Goal: Task Accomplishment & Management: Manage account settings

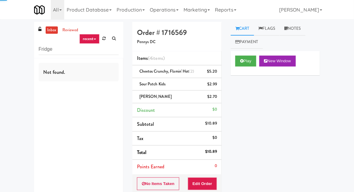
type input "Fridge"
click at [10, 12] on nav "Toggle navigation All 325 Vending [URL][DOMAIN_NAME] 901 Smrt Mrkt [URL][DOMAIN…" at bounding box center [177, 9] width 354 height 19
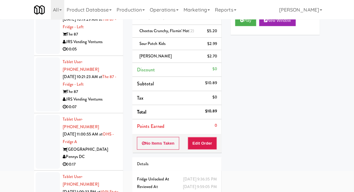
scroll to position [887, 0]
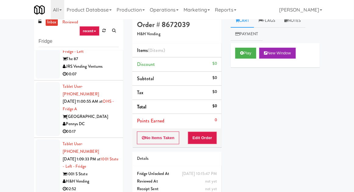
scroll to position [23, 0]
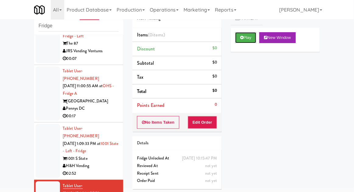
click at [243, 37] on icon at bounding box center [241, 38] width 3 height 4
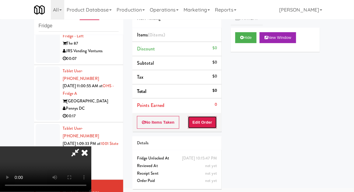
click at [203, 127] on button "Edit Order" at bounding box center [203, 122] width 30 height 13
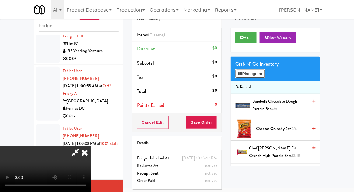
click at [259, 77] on button "Planogram" at bounding box center [250, 73] width 30 height 9
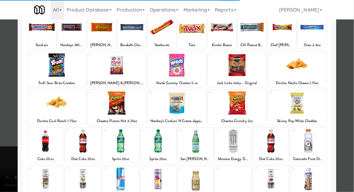
scroll to position [48, 0]
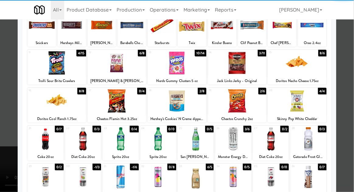
click at [82, 175] on div at bounding box center [83, 177] width 36 height 23
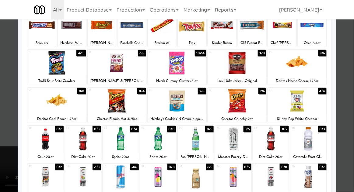
click at [351, 91] on div at bounding box center [177, 96] width 354 height 192
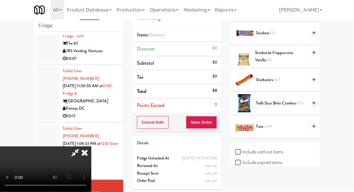
click at [281, 148] on label "Include sold out items" at bounding box center [259, 152] width 48 height 9
click at [242, 150] on input "Include sold out items" at bounding box center [238, 152] width 7 height 5
checkbox input "true"
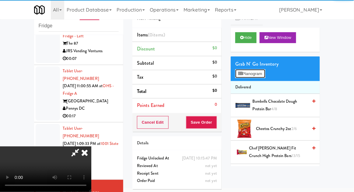
click at [265, 77] on button "Planogram" at bounding box center [250, 73] width 30 height 9
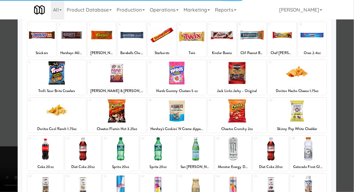
scroll to position [47, 0]
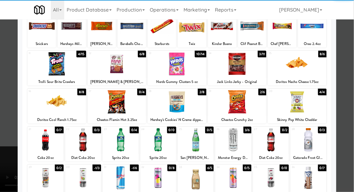
click at [84, 175] on div at bounding box center [83, 178] width 36 height 23
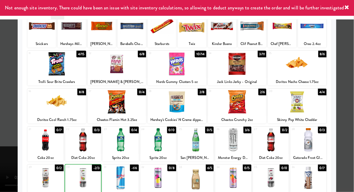
click at [353, 93] on div at bounding box center [177, 96] width 354 height 192
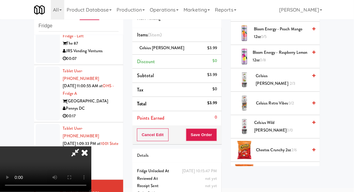
scroll to position [97, 0]
click at [285, 123] on span "Celsius Wild [PERSON_NAME] 0/0" at bounding box center [282, 126] width 54 height 15
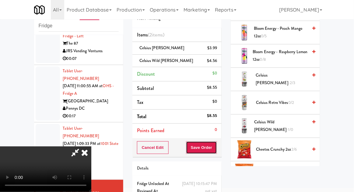
click at [216, 152] on button "Save Order" at bounding box center [201, 148] width 31 height 13
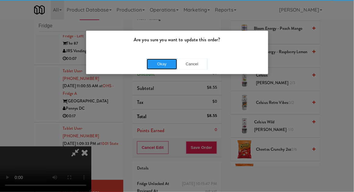
click at [161, 60] on button "Okay" at bounding box center [162, 64] width 30 height 11
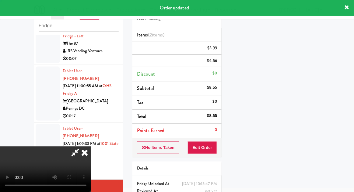
scroll to position [60, 0]
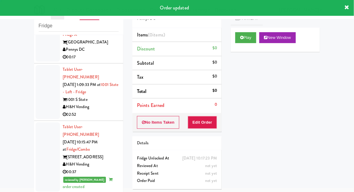
scroll to position [1008, 0]
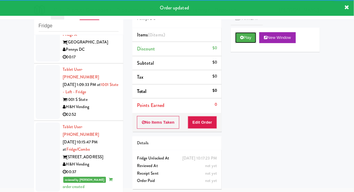
click at [241, 36] on icon at bounding box center [241, 38] width 3 height 4
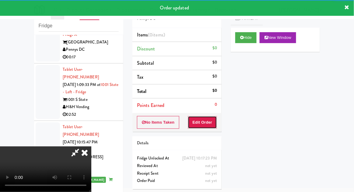
click at [202, 121] on button "Edit Order" at bounding box center [203, 122] width 30 height 13
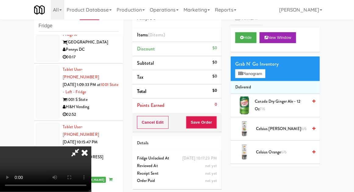
scroll to position [0, 0]
click at [262, 77] on button "Planogram" at bounding box center [250, 73] width 30 height 9
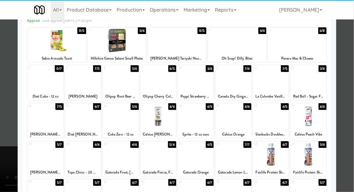
scroll to position [32, 0]
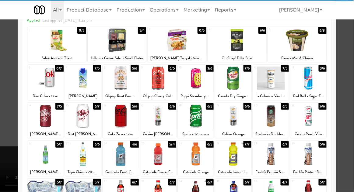
click at [80, 157] on div at bounding box center [83, 154] width 36 height 23
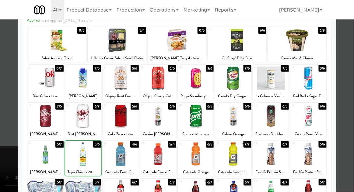
click at [353, 83] on div at bounding box center [177, 96] width 354 height 192
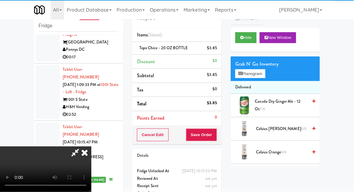
scroll to position [22, 0]
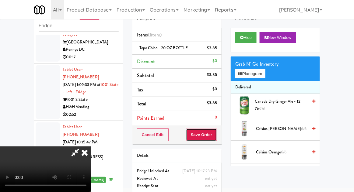
click at [216, 135] on button "Save Order" at bounding box center [201, 135] width 31 height 13
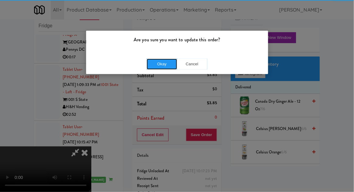
click at [166, 64] on button "Okay" at bounding box center [162, 64] width 30 height 11
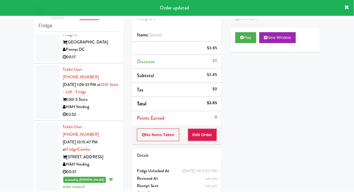
scroll to position [0, 0]
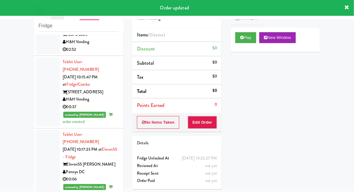
scroll to position [1074, 0]
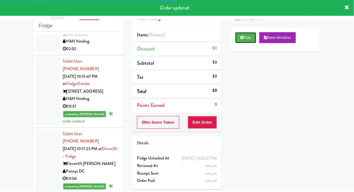
click at [240, 39] on icon at bounding box center [241, 38] width 3 height 4
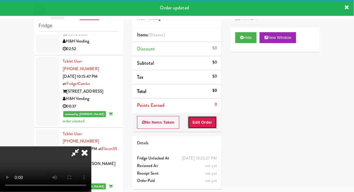
click at [194, 120] on button "Edit Order" at bounding box center [203, 122] width 30 height 13
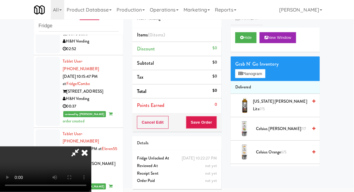
scroll to position [22, 0]
click at [265, 76] on button "Planogram" at bounding box center [250, 73] width 30 height 9
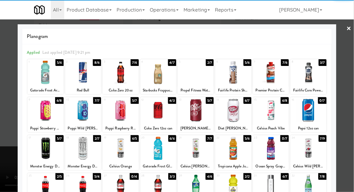
click at [84, 150] on div at bounding box center [83, 148] width 36 height 23
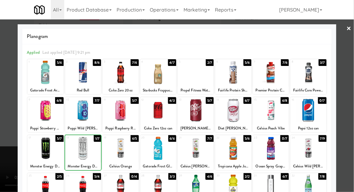
click at [353, 84] on div at bounding box center [177, 96] width 354 height 192
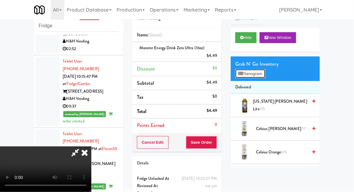
click at [263, 76] on button "Planogram" at bounding box center [250, 73] width 30 height 9
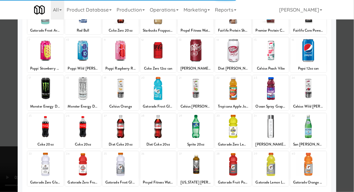
scroll to position [60, 0]
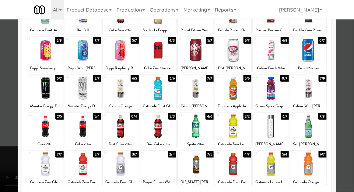
click at [166, 162] on div at bounding box center [158, 164] width 36 height 23
click at [352, 90] on div at bounding box center [177, 96] width 354 height 192
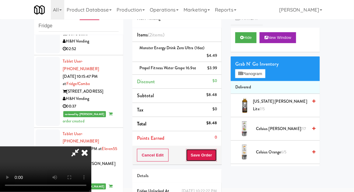
click at [217, 158] on button "Save Order" at bounding box center [201, 155] width 31 height 13
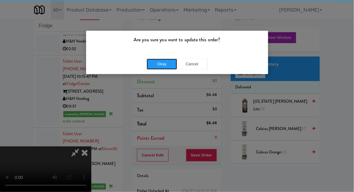
click at [157, 59] on button "Okay" at bounding box center [162, 64] width 30 height 11
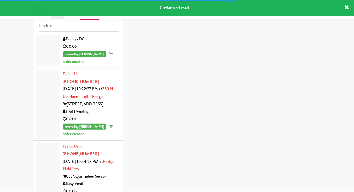
scroll to position [1207, 0]
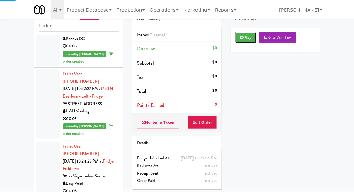
click at [244, 41] on button "Play" at bounding box center [245, 37] width 21 height 11
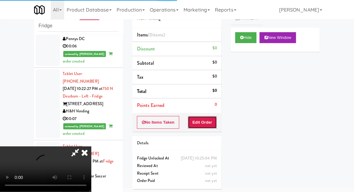
click at [205, 118] on button "Edit Order" at bounding box center [203, 122] width 30 height 13
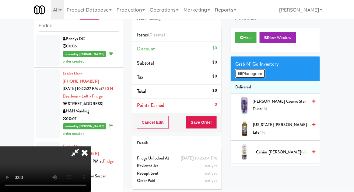
click at [265, 77] on button "Planogram" at bounding box center [250, 73] width 30 height 9
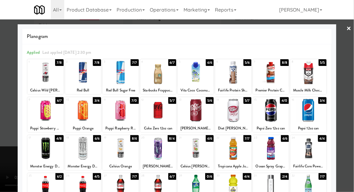
click at [320, 105] on div at bounding box center [309, 110] width 36 height 23
click at [348, 99] on div at bounding box center [177, 96] width 354 height 192
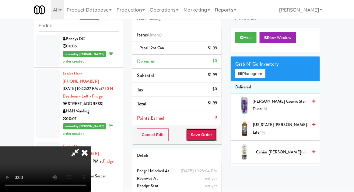
click at [216, 138] on button "Save Order" at bounding box center [201, 135] width 31 height 13
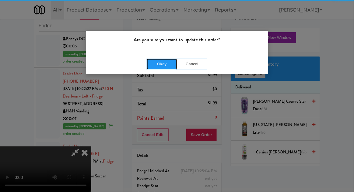
click at [162, 59] on button "Okay" at bounding box center [162, 64] width 30 height 11
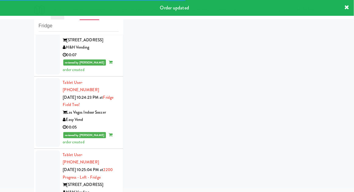
scroll to position [1344, 0]
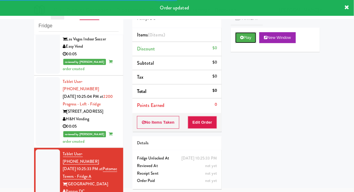
click at [242, 40] on button "Play" at bounding box center [245, 37] width 21 height 11
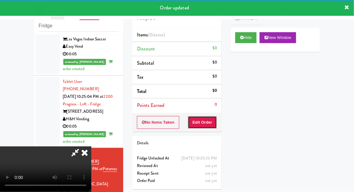
click at [207, 122] on button "Edit Order" at bounding box center [203, 122] width 30 height 13
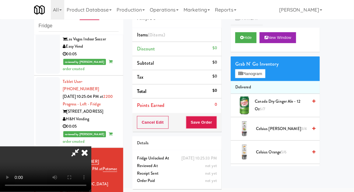
scroll to position [0, 0]
click at [265, 75] on button "Planogram" at bounding box center [250, 73] width 30 height 9
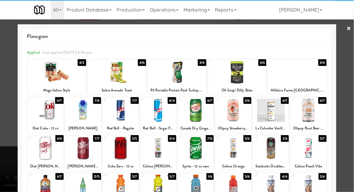
click at [239, 76] on div at bounding box center [237, 72] width 59 height 23
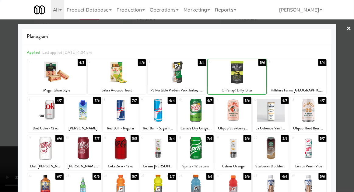
click at [354, 88] on div at bounding box center [177, 96] width 354 height 192
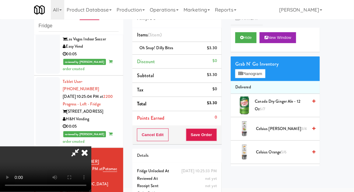
scroll to position [22, 0]
click at [216, 136] on button "Save Order" at bounding box center [201, 135] width 31 height 13
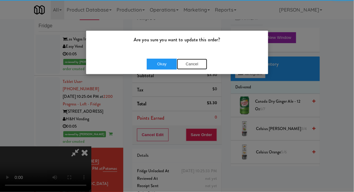
click at [186, 65] on button "Cancel" at bounding box center [192, 64] width 30 height 11
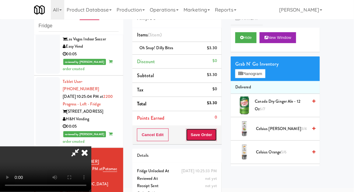
click at [216, 137] on button "Save Order" at bounding box center [201, 135] width 31 height 13
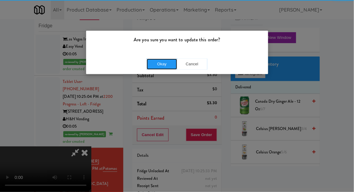
click at [164, 63] on button "Okay" at bounding box center [162, 64] width 30 height 11
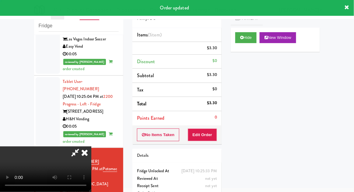
scroll to position [0, 0]
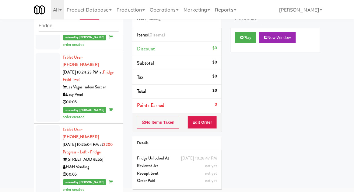
scroll to position [1359, 0]
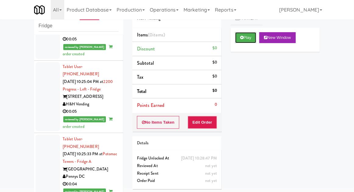
click at [244, 36] on button "Play" at bounding box center [245, 37] width 21 height 11
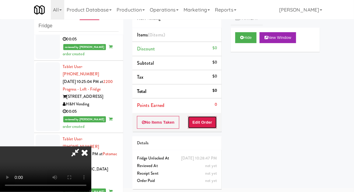
click at [209, 126] on button "Edit Order" at bounding box center [203, 122] width 30 height 13
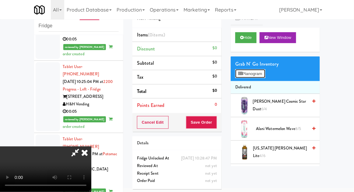
click at [265, 70] on button "Planogram" at bounding box center [250, 73] width 30 height 9
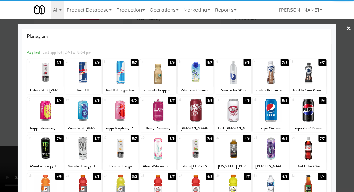
click at [122, 108] on div at bounding box center [121, 110] width 36 height 23
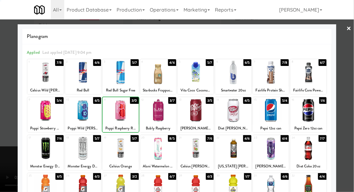
click at [353, 73] on div at bounding box center [177, 96] width 354 height 192
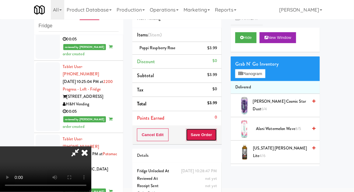
click at [216, 133] on button "Save Order" at bounding box center [201, 135] width 31 height 13
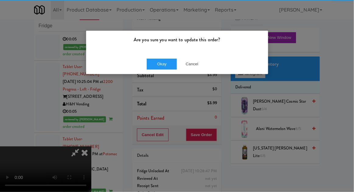
click at [166, 58] on div "Okay Cancel" at bounding box center [177, 64] width 182 height 20
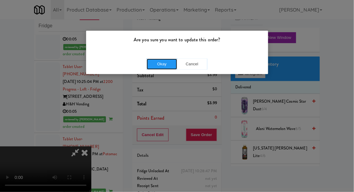
click at [157, 65] on button "Okay" at bounding box center [162, 64] width 30 height 11
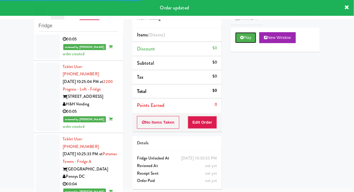
click at [238, 40] on button "Play" at bounding box center [245, 37] width 21 height 11
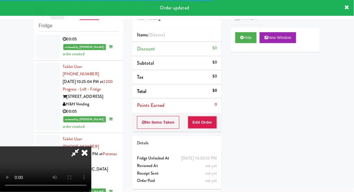
click at [200, 122] on button "Edit Order" at bounding box center [203, 122] width 30 height 13
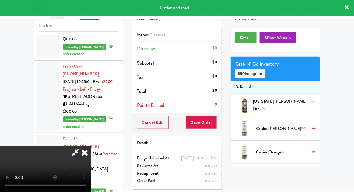
scroll to position [22, 0]
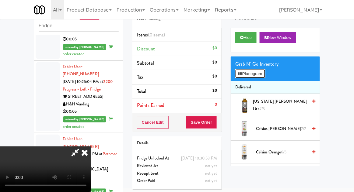
click at [265, 74] on button "Planogram" at bounding box center [250, 73] width 30 height 9
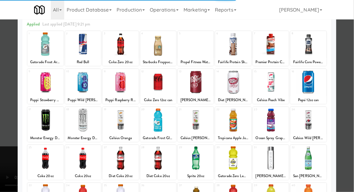
scroll to position [52, 0]
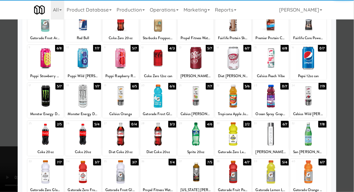
click at [120, 135] on div at bounding box center [121, 134] width 36 height 23
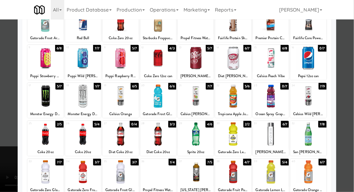
click at [157, 141] on div at bounding box center [158, 134] width 36 height 23
click at [351, 70] on div at bounding box center [177, 96] width 354 height 192
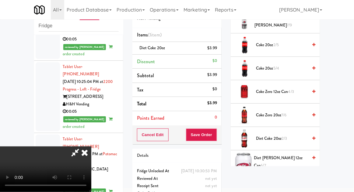
scroll to position [178, 0]
click at [283, 139] on span "Diet Coke 20oz 2/3" at bounding box center [282, 139] width 52 height 8
click at [282, 136] on span "Diet Coke 20oz 1/3" at bounding box center [282, 139] width 52 height 8
click at [221, 141] on div "Cancel Edit Save Order" at bounding box center [176, 135] width 89 height 19
click at [216, 137] on button "Save Order" at bounding box center [201, 135] width 31 height 13
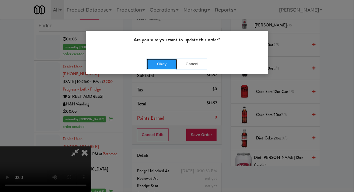
click at [168, 67] on button "Okay" at bounding box center [162, 64] width 30 height 11
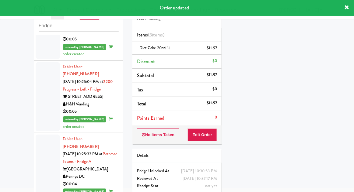
scroll to position [1389, 0]
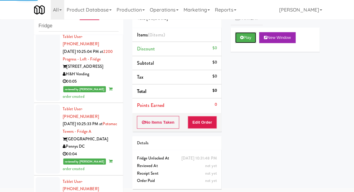
click at [244, 35] on button "Play" at bounding box center [245, 37] width 21 height 11
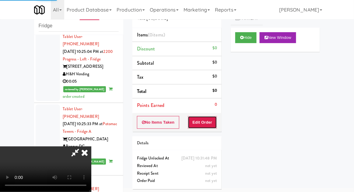
click at [210, 122] on button "Edit Order" at bounding box center [203, 122] width 30 height 13
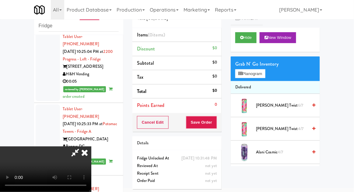
click at [270, 76] on div "Grab N' Go Inventory Planogram" at bounding box center [275, 69] width 89 height 25
click at [265, 75] on button "Planogram" at bounding box center [250, 73] width 30 height 9
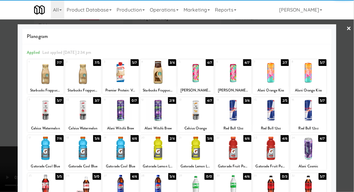
click at [120, 148] on div at bounding box center [121, 148] width 36 height 23
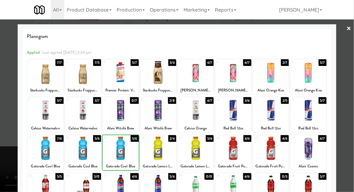
click at [350, 70] on div at bounding box center [177, 96] width 354 height 192
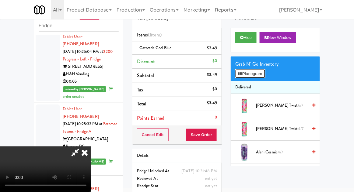
click at [263, 78] on button "Planogram" at bounding box center [250, 73] width 30 height 9
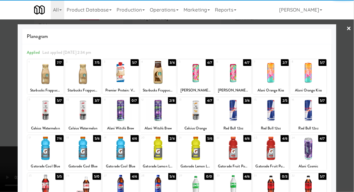
click at [116, 147] on div at bounding box center [121, 148] width 36 height 23
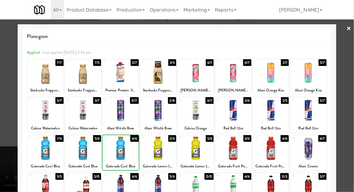
click at [354, 72] on div at bounding box center [177, 96] width 354 height 192
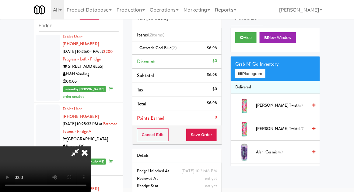
click at [273, 76] on div "Grab N' Go Inventory Planogram" at bounding box center [275, 69] width 89 height 25
click at [265, 73] on button "Planogram" at bounding box center [250, 73] width 30 height 9
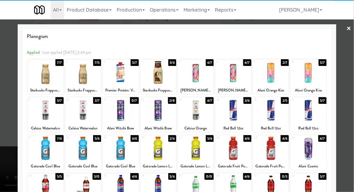
click at [273, 120] on div at bounding box center [271, 110] width 36 height 23
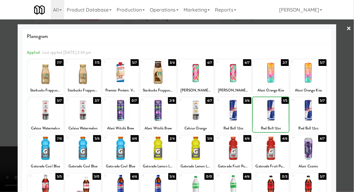
click at [352, 69] on div at bounding box center [177, 96] width 354 height 192
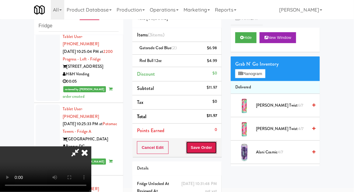
click at [214, 152] on button "Save Order" at bounding box center [201, 148] width 31 height 13
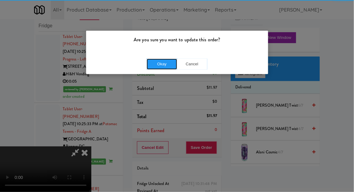
click at [163, 68] on button "Okay" at bounding box center [162, 64] width 30 height 11
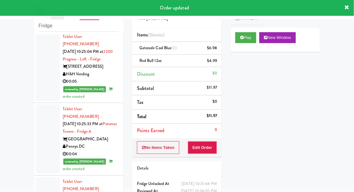
scroll to position [1404, 0]
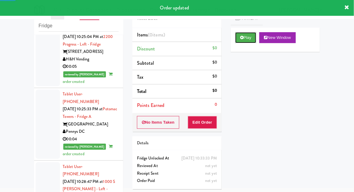
click at [241, 42] on button "Play" at bounding box center [245, 37] width 21 height 11
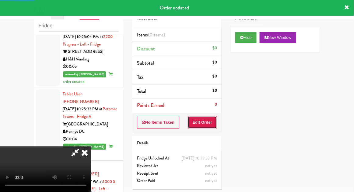
click at [196, 122] on button "Edit Order" at bounding box center [203, 122] width 30 height 13
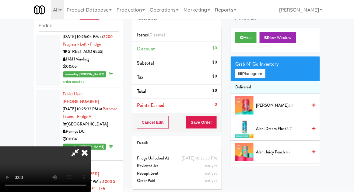
scroll to position [22, 0]
click at [244, 41] on button "Hide" at bounding box center [245, 37] width 21 height 11
click at [243, 36] on icon at bounding box center [241, 38] width 3 height 4
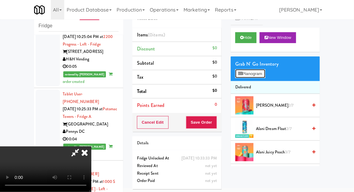
click at [263, 72] on button "Planogram" at bounding box center [250, 73] width 30 height 9
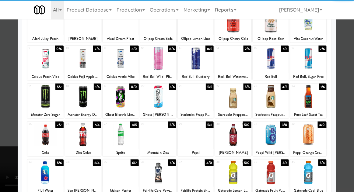
scroll to position [51, 0]
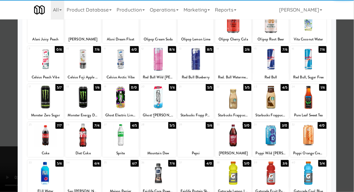
click at [41, 174] on div at bounding box center [45, 173] width 36 height 23
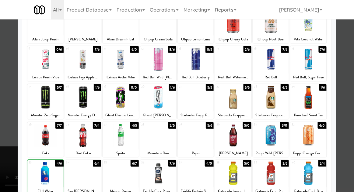
click at [354, 56] on div at bounding box center [177, 96] width 354 height 192
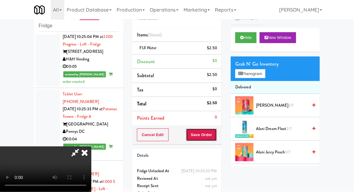
click at [216, 133] on button "Save Order" at bounding box center [201, 135] width 31 height 13
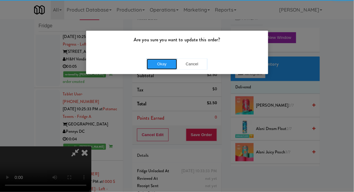
click at [162, 67] on button "Okay" at bounding box center [162, 64] width 30 height 11
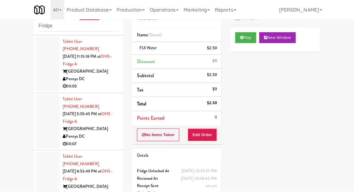
scroll to position [70, 0]
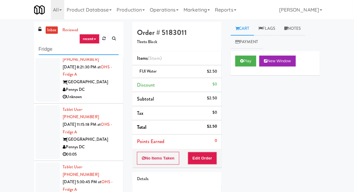
click at [40, 49] on input "Fridge" at bounding box center [79, 49] width 80 height 11
click at [41, 49] on input "Fridge" at bounding box center [79, 49] width 80 height 11
type input "Pantry"
click at [10, 45] on div "inbox reviewed recent all unclear take inventory issue suspicious failed recent…" at bounding box center [177, 134] width 354 height 224
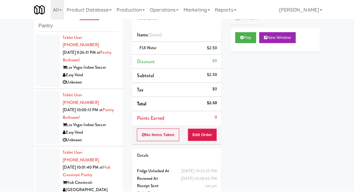
scroll to position [119, 0]
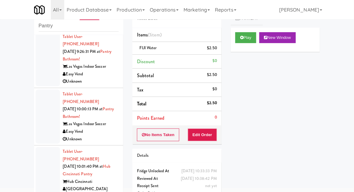
click at [42, 148] on div at bounding box center [48, 174] width 24 height 54
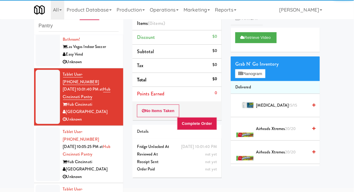
scroll to position [197, 0]
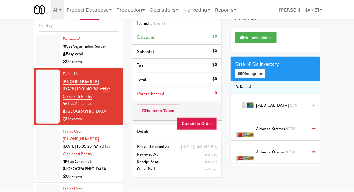
click at [40, 135] on div at bounding box center [48, 154] width 24 height 54
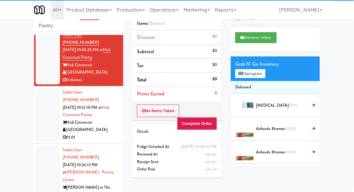
scroll to position [294, 0]
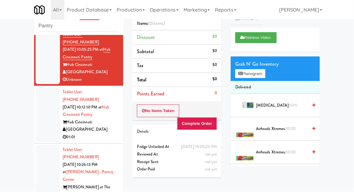
click at [41, 88] on div at bounding box center [48, 115] width 24 height 54
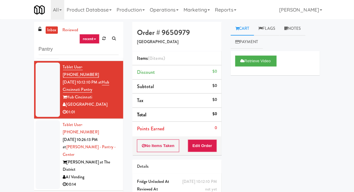
scroll to position [344, 0]
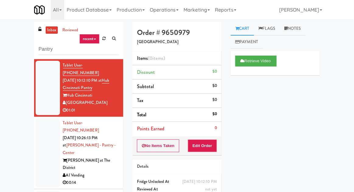
click at [41, 119] on div at bounding box center [48, 153] width 24 height 69
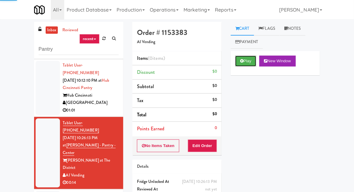
click at [246, 65] on button "Play" at bounding box center [245, 61] width 21 height 11
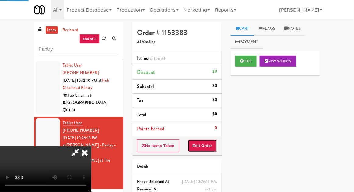
click at [195, 146] on button "Edit Order" at bounding box center [203, 146] width 30 height 13
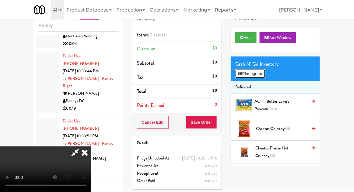
click at [265, 72] on button "Planogram" at bounding box center [250, 73] width 30 height 9
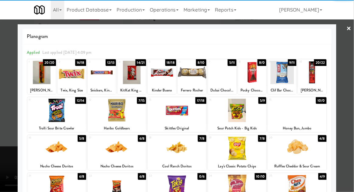
click at [255, 69] on div at bounding box center [252, 72] width 29 height 23
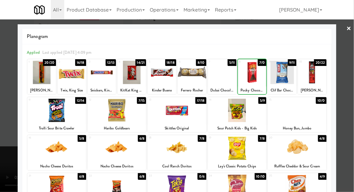
click at [351, 60] on div at bounding box center [177, 96] width 354 height 192
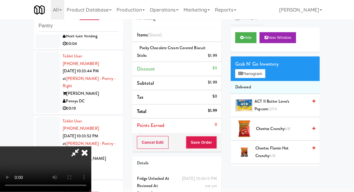
scroll to position [22, 0]
click at [256, 74] on button "Planogram" at bounding box center [250, 73] width 30 height 9
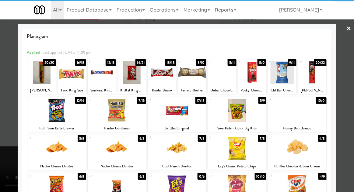
click at [60, 110] on div at bounding box center [56, 110] width 59 height 23
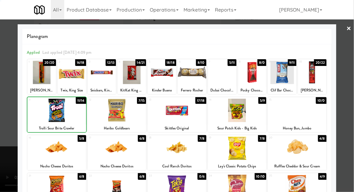
click at [353, 63] on div at bounding box center [177, 96] width 354 height 192
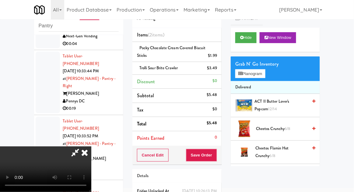
scroll to position [22, 0]
click at [213, 158] on button "Save Order" at bounding box center [201, 155] width 31 height 13
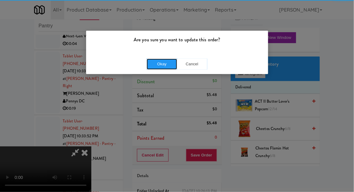
click at [162, 66] on button "Okay" at bounding box center [162, 64] width 30 height 11
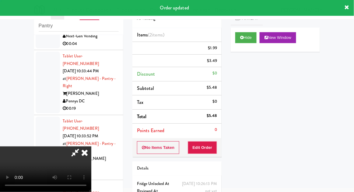
scroll to position [0, 0]
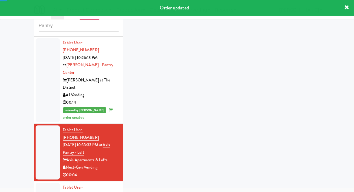
scroll to position [533, 0]
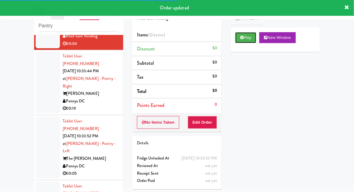
click at [239, 35] on button "Play" at bounding box center [245, 37] width 21 height 11
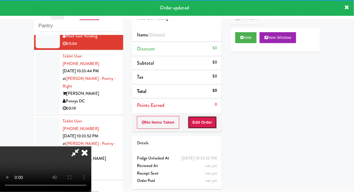
click at [209, 118] on button "Edit Order" at bounding box center [203, 122] width 30 height 13
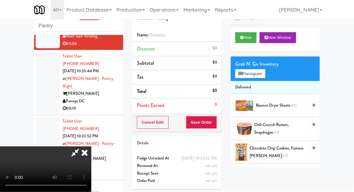
scroll to position [0, 0]
click at [251, 76] on button "Planogram" at bounding box center [250, 73] width 30 height 9
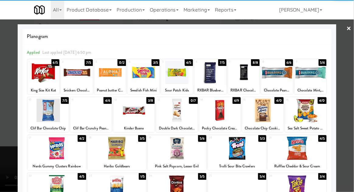
click at [44, 75] on div at bounding box center [43, 72] width 32 height 23
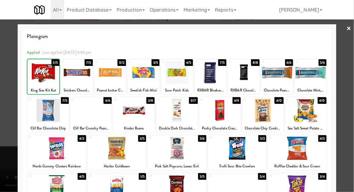
click at [3, 147] on div at bounding box center [177, 96] width 354 height 192
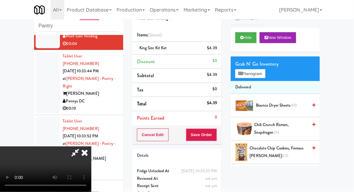
scroll to position [22, 0]
click at [216, 139] on button "Save Order" at bounding box center [201, 135] width 31 height 13
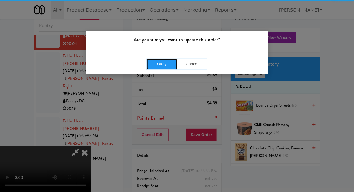
click at [166, 69] on button "Okay" at bounding box center [162, 64] width 30 height 11
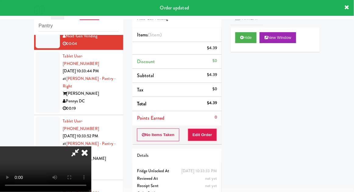
scroll to position [0, 0]
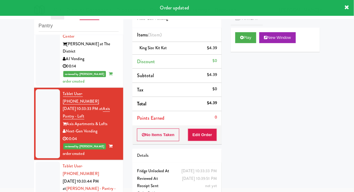
click at [42, 162] on div at bounding box center [48, 193] width 24 height 62
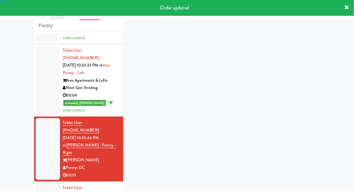
scroll to position [548, 0]
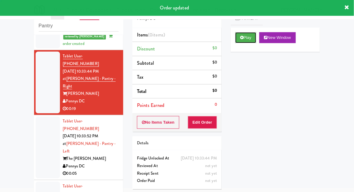
click at [238, 38] on button "Play" at bounding box center [245, 37] width 21 height 11
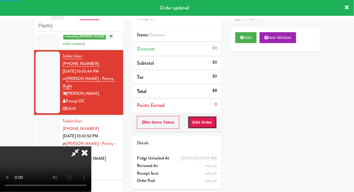
click at [205, 119] on button "Edit Order" at bounding box center [203, 122] width 30 height 13
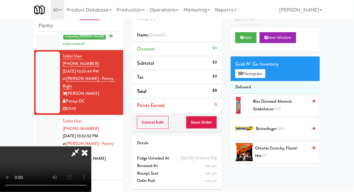
scroll to position [0, 0]
click at [258, 72] on button "Planogram" at bounding box center [250, 73] width 30 height 9
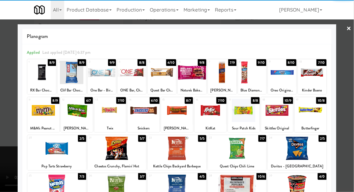
click at [286, 79] on div at bounding box center [282, 72] width 29 height 23
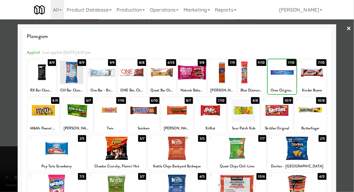
click at [354, 76] on div at bounding box center [177, 96] width 354 height 192
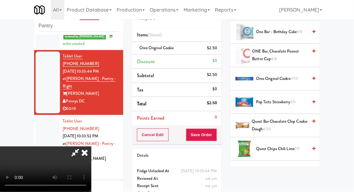
scroll to position [519, 0]
click at [295, 76] on span "7/10" at bounding box center [294, 79] width 7 height 6
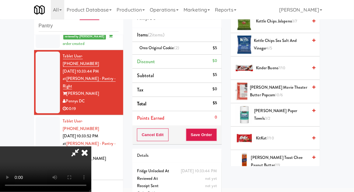
scroll to position [245, 0]
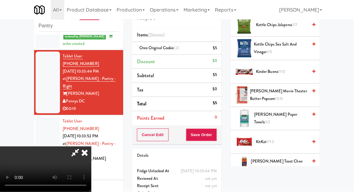
click at [288, 69] on span "Kinder Bueno 7/10" at bounding box center [282, 72] width 52 height 8
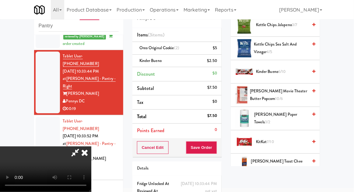
scroll to position [22, 0]
click at [216, 146] on button "Save Order" at bounding box center [201, 148] width 31 height 13
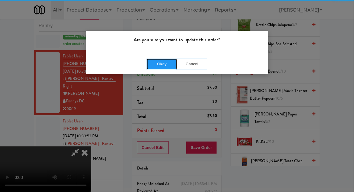
click at [153, 69] on button "Okay" at bounding box center [162, 64] width 30 height 11
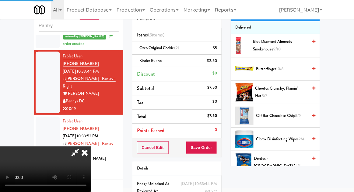
scroll to position [0, 0]
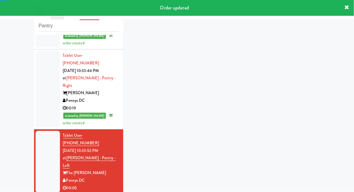
scroll to position [563, 0]
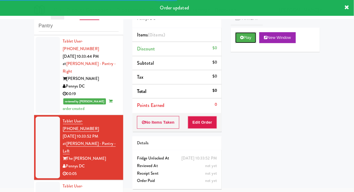
click at [236, 34] on button "Play" at bounding box center [245, 37] width 21 height 11
click at [213, 121] on button "Edit Order" at bounding box center [203, 122] width 30 height 13
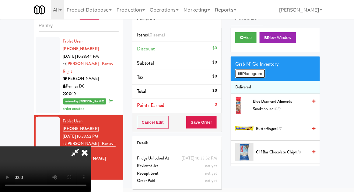
click at [265, 78] on button "Planogram" at bounding box center [250, 73] width 30 height 9
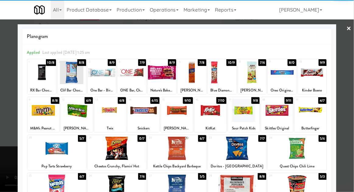
click at [58, 143] on div at bounding box center [56, 148] width 59 height 23
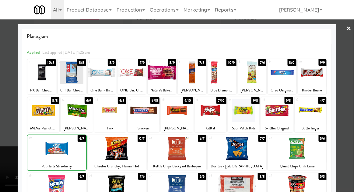
click at [353, 74] on div at bounding box center [177, 96] width 354 height 192
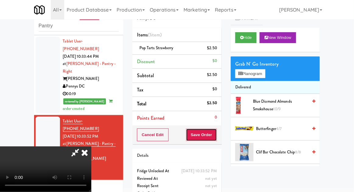
click at [216, 134] on button "Save Order" at bounding box center [201, 135] width 31 height 13
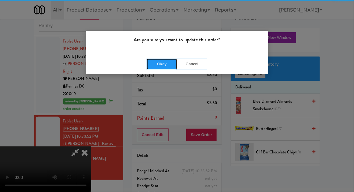
click at [163, 59] on button "Okay" at bounding box center [162, 64] width 30 height 11
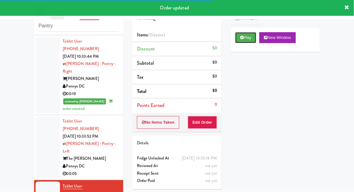
click at [246, 41] on button "Play" at bounding box center [245, 37] width 21 height 11
click at [215, 126] on button "Edit Order" at bounding box center [203, 122] width 30 height 13
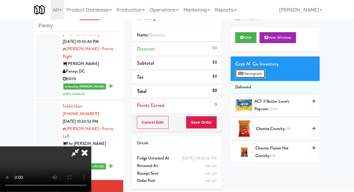
click at [265, 72] on button "Planogram" at bounding box center [250, 73] width 30 height 9
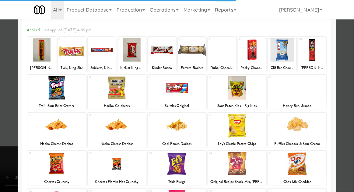
scroll to position [37, 0]
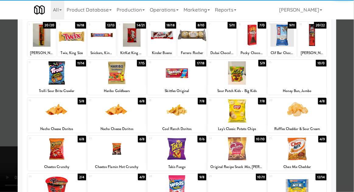
click at [106, 117] on div at bounding box center [117, 111] width 59 height 23
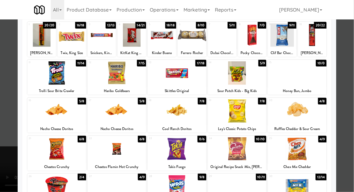
click at [352, 80] on div at bounding box center [177, 96] width 354 height 192
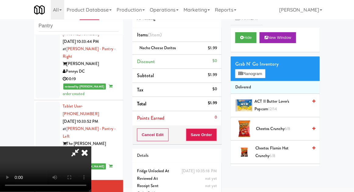
scroll to position [22, 0]
click at [262, 70] on button "Planogram" at bounding box center [250, 73] width 30 height 9
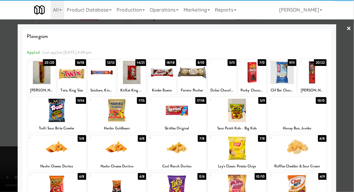
click at [240, 150] on div at bounding box center [237, 148] width 59 height 23
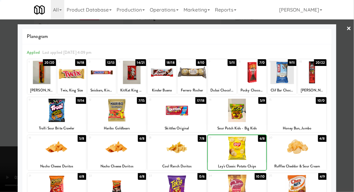
click at [354, 82] on div at bounding box center [177, 96] width 354 height 192
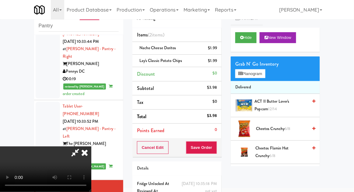
scroll to position [28, 0]
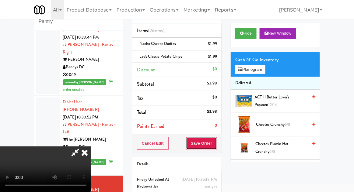
click at [215, 148] on button "Save Order" at bounding box center [201, 143] width 31 height 13
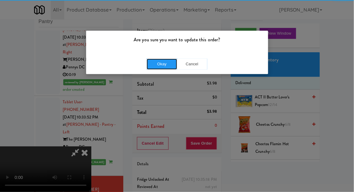
click at [159, 60] on button "Okay" at bounding box center [162, 64] width 30 height 11
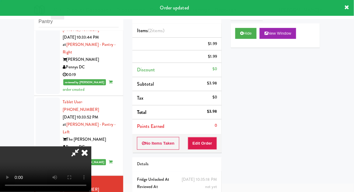
scroll to position [0, 0]
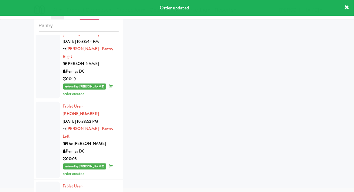
scroll to position [593, 0]
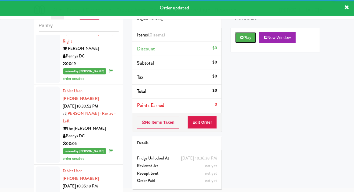
click at [237, 41] on button "Play" at bounding box center [245, 37] width 21 height 11
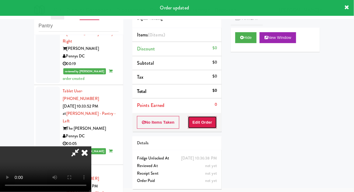
click at [200, 125] on button "Edit Order" at bounding box center [203, 122] width 30 height 13
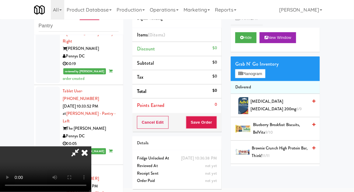
scroll to position [0, 0]
click at [266, 82] on li "Delivered" at bounding box center [275, 87] width 89 height 13
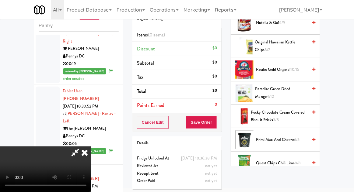
scroll to position [670, 0]
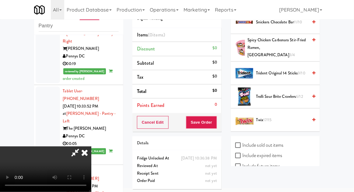
click at [286, 93] on span "Trolli Sour Brite Crawlers 6/12" at bounding box center [282, 97] width 52 height 8
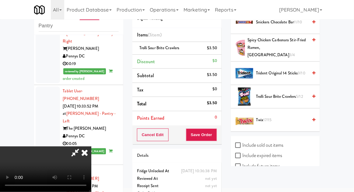
scroll to position [0, 0]
click at [271, 117] on span "Twix 17/15" at bounding box center [282, 121] width 52 height 8
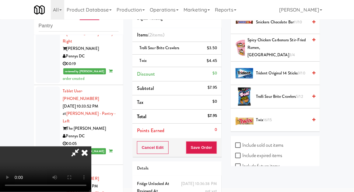
scroll to position [22, 0]
click at [214, 147] on button "Save Order" at bounding box center [201, 148] width 31 height 13
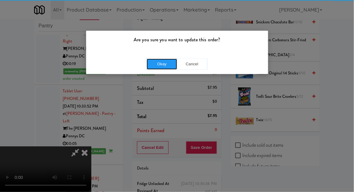
click at [158, 63] on button "Okay" at bounding box center [162, 64] width 30 height 11
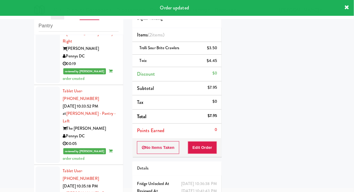
scroll to position [608, 0]
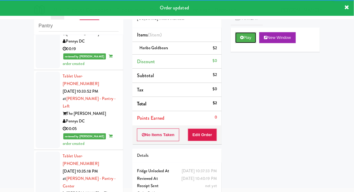
click at [236, 39] on button "Play" at bounding box center [245, 37] width 21 height 11
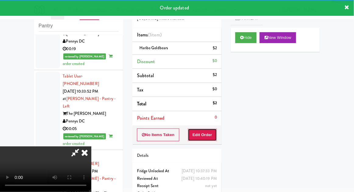
click at [206, 129] on button "Edit Order" at bounding box center [203, 135] width 30 height 13
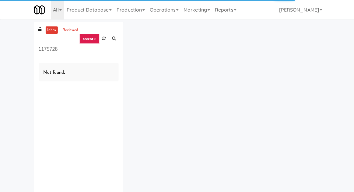
scroll to position [22, 0]
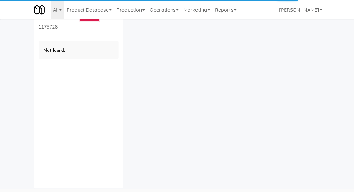
click at [20, 40] on div "inbox reviewed recent all unclear take inventory issue suspicious failed recent…" at bounding box center [177, 96] width 354 height 193
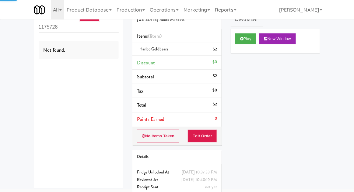
scroll to position [0, 0]
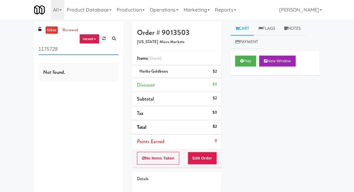
click at [45, 52] on input "1175728" at bounding box center [79, 49] width 80 height 11
click at [42, 51] on input "1175728" at bounding box center [79, 49] width 80 height 11
type input "Ambient"
click at [21, 48] on div "inbox reviewed recent all unclear take inventory issue suspicious failed recent…" at bounding box center [177, 126] width 354 height 208
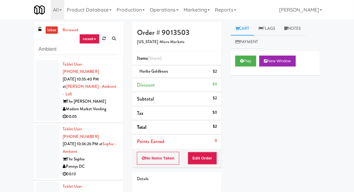
click at [51, 101] on div at bounding box center [48, 91] width 24 height 62
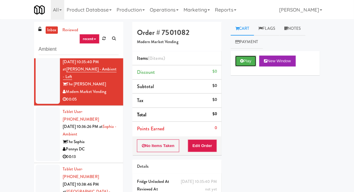
click at [247, 65] on button "Play" at bounding box center [245, 61] width 21 height 11
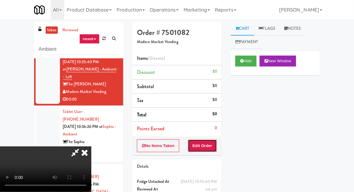
click at [209, 145] on button "Edit Order" at bounding box center [203, 146] width 30 height 13
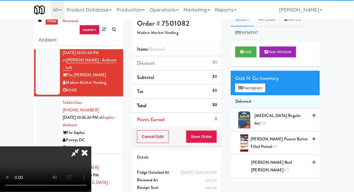
scroll to position [23, 0]
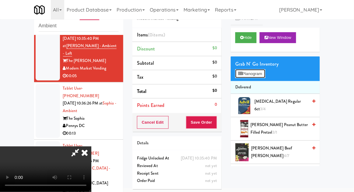
click at [265, 71] on button "Planogram" at bounding box center [250, 73] width 30 height 9
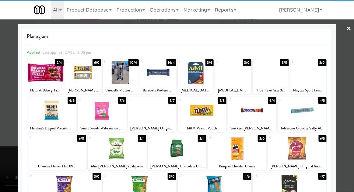
click at [149, 115] on div at bounding box center [152, 110] width 49 height 23
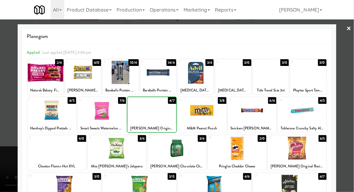
click at [178, 159] on div at bounding box center [177, 148] width 59 height 23
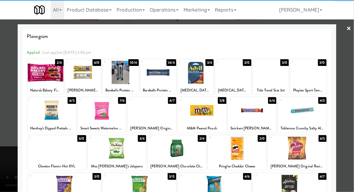
click at [353, 81] on div at bounding box center [177, 96] width 354 height 192
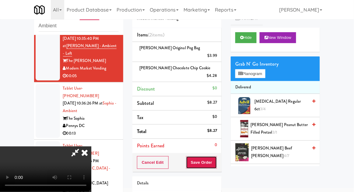
click at [217, 157] on button "Save Order" at bounding box center [201, 163] width 31 height 13
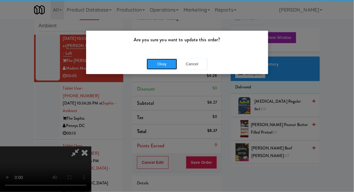
click at [167, 68] on button "Okay" at bounding box center [162, 64] width 30 height 11
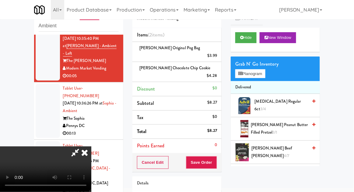
click at [36, 84] on div at bounding box center [48, 111] width 24 height 54
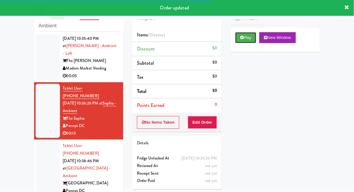
click at [240, 42] on button "Play" at bounding box center [245, 37] width 21 height 11
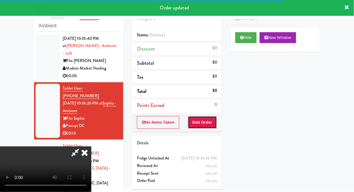
click at [209, 124] on button "Edit Order" at bounding box center [203, 122] width 30 height 13
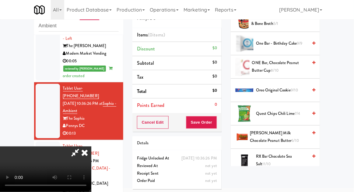
scroll to position [509, 0]
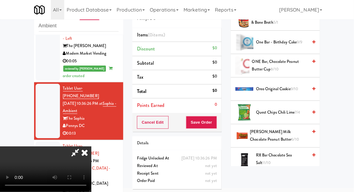
click at [289, 86] on span "Oreo Original Cookie 9/10" at bounding box center [282, 90] width 52 height 8
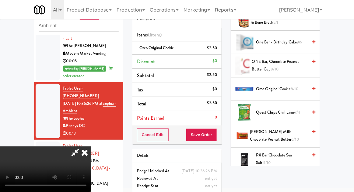
scroll to position [22, 0]
click at [216, 139] on button "Save Order" at bounding box center [201, 135] width 31 height 13
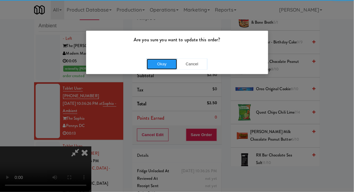
click at [165, 62] on button "Okay" at bounding box center [162, 64] width 30 height 11
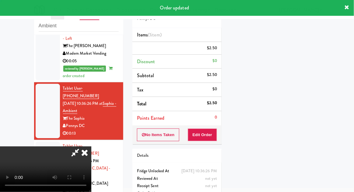
scroll to position [0, 0]
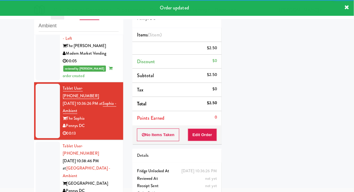
click at [41, 142] on div at bounding box center [48, 173] width 24 height 62
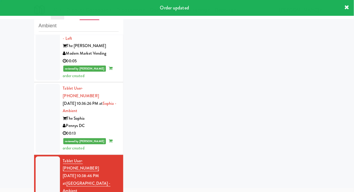
scroll to position [47, 0]
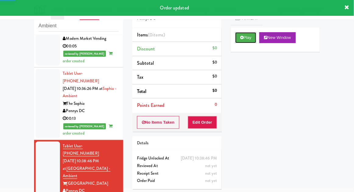
click at [238, 33] on button "Play" at bounding box center [245, 37] width 21 height 11
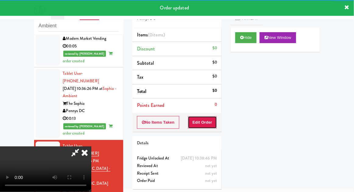
click at [202, 123] on button "Edit Order" at bounding box center [203, 122] width 30 height 13
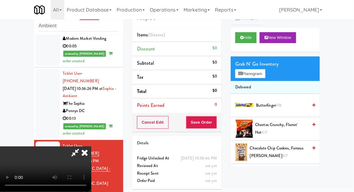
scroll to position [0, 0]
click at [265, 77] on button "Planogram" at bounding box center [250, 73] width 30 height 9
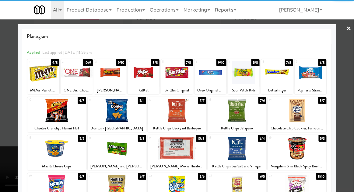
click at [43, 73] on div at bounding box center [43, 72] width 32 height 23
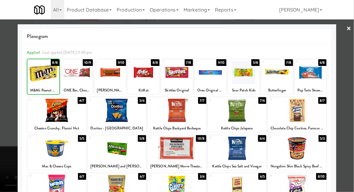
click at [354, 78] on div at bounding box center [177, 96] width 354 height 192
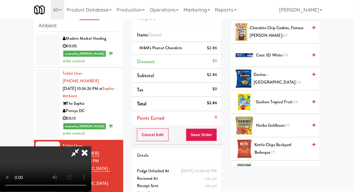
scroll to position [114, 0]
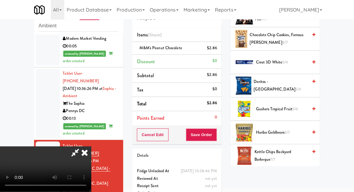
click at [296, 86] on span "5/4" at bounding box center [299, 89] width 6 height 6
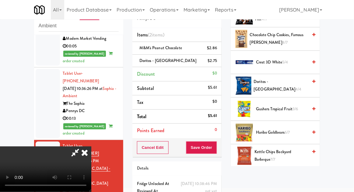
click at [290, 83] on span "Doritos - Cool Ranch 4/4" at bounding box center [281, 85] width 54 height 15
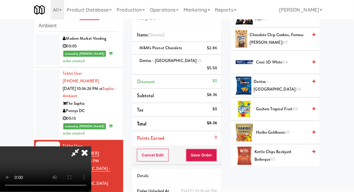
scroll to position [22, 0]
click at [215, 149] on button "Save Order" at bounding box center [201, 155] width 31 height 13
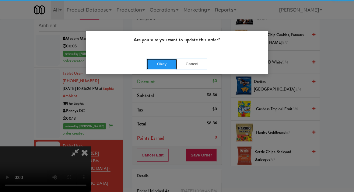
click at [157, 68] on button "Okay" at bounding box center [162, 64] width 30 height 11
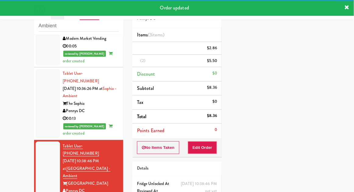
scroll to position [62, 0]
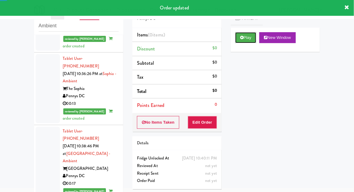
click at [242, 39] on icon at bounding box center [241, 38] width 3 height 4
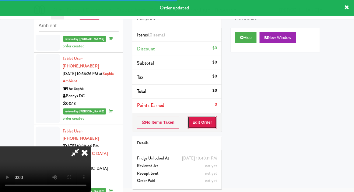
click at [205, 128] on button "Edit Order" at bounding box center [203, 122] width 30 height 13
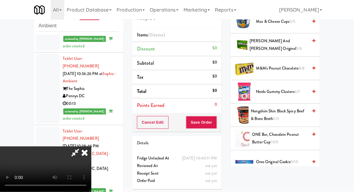
scroll to position [436, 0]
click at [300, 65] on span "8/8" at bounding box center [302, 68] width 6 height 6
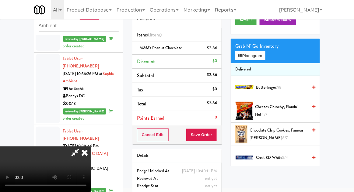
scroll to position [0, 0]
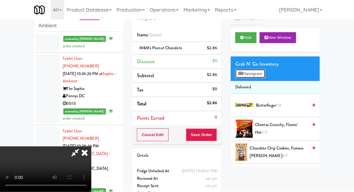
click at [265, 69] on button "Planogram" at bounding box center [250, 73] width 30 height 9
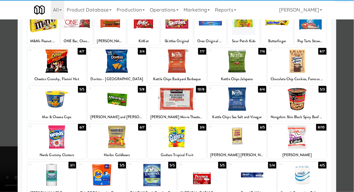
scroll to position [49, 0]
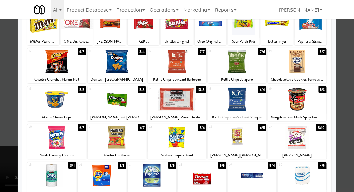
click at [300, 141] on div at bounding box center [297, 137] width 59 height 23
click at [304, 139] on div at bounding box center [297, 137] width 59 height 23
click at [351, 78] on div at bounding box center [177, 96] width 354 height 192
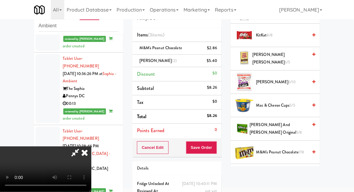
scroll to position [352, 0]
click at [289, 102] on span "Mac & Cheese Cups 5/5" at bounding box center [282, 106] width 52 height 8
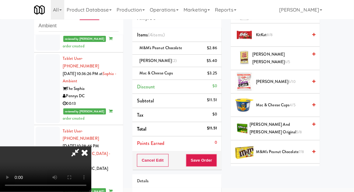
click at [281, 103] on span "Mac & Cheese Cups 4/5" at bounding box center [282, 106] width 52 height 8
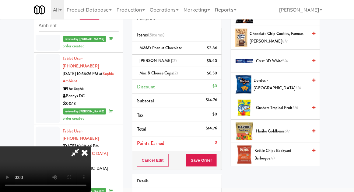
scroll to position [114, 0]
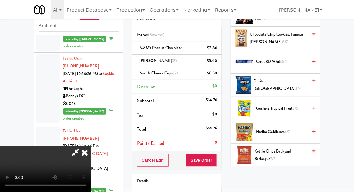
click at [296, 86] on span "3/4" at bounding box center [299, 89] width 6 height 6
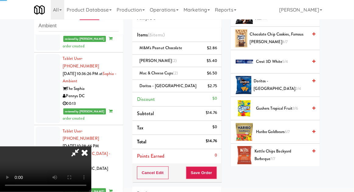
click at [291, 81] on span "Doritos - Cool Ranch 2/4" at bounding box center [281, 85] width 54 height 15
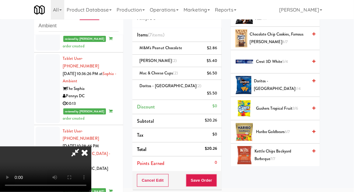
click at [296, 86] on span "1/4" at bounding box center [298, 89] width 5 height 6
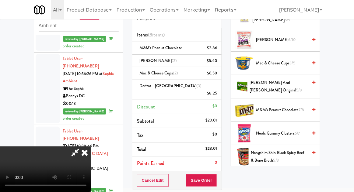
scroll to position [396, 0]
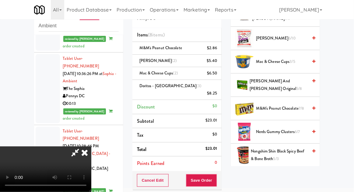
click at [294, 105] on span "M&M's Peanut Chocolate 7/8" at bounding box center [282, 109] width 52 height 8
click at [217, 177] on button "Save Order" at bounding box center [201, 181] width 31 height 13
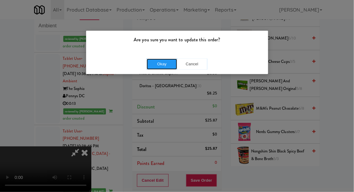
click at [157, 67] on button "Okay" at bounding box center [162, 64] width 30 height 11
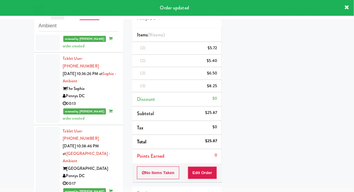
scroll to position [0, 0]
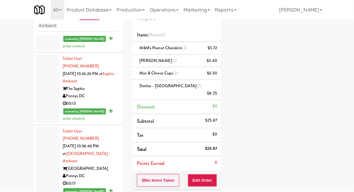
click at [354, 130] on div "inbox reviewed recent all unclear take inventory issue suspicious failed recent…" at bounding box center [177, 125] width 354 height 254
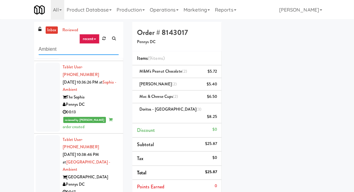
click at [44, 48] on input "Ambient" at bounding box center [79, 49] width 80 height 11
click at [43, 49] on input "Ambient" at bounding box center [79, 49] width 80 height 11
type input "Combo"
click at [10, 30] on div "inbox reviewed recent all unclear take inventory issue suspicious failed recent…" at bounding box center [177, 149] width 354 height 254
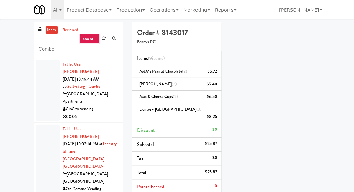
click at [39, 84] on div at bounding box center [48, 91] width 24 height 62
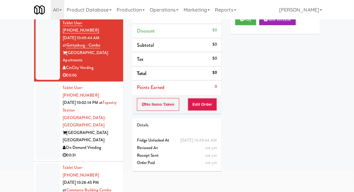
scroll to position [42, 0]
click at [38, 109] on div at bounding box center [48, 121] width 24 height 77
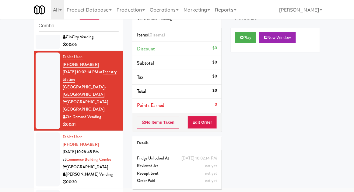
scroll to position [48, 0]
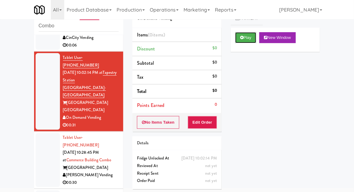
click at [237, 38] on button "Play" at bounding box center [245, 37] width 21 height 11
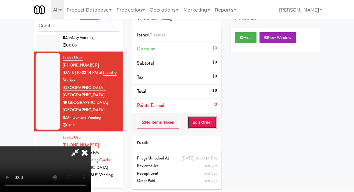
click at [206, 128] on button "Edit Order" at bounding box center [203, 122] width 30 height 13
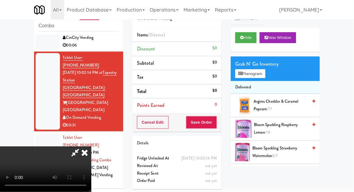
scroll to position [0, 0]
click at [82, 147] on icon at bounding box center [75, 153] width 14 height 12
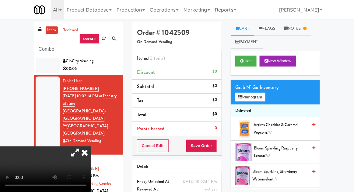
click at [91, 147] on icon at bounding box center [84, 153] width 13 height 12
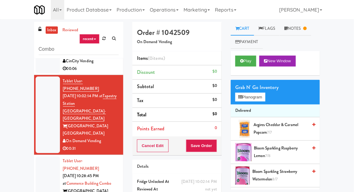
click at [34, 155] on li "Tablet User · (985) 789-0988 [DATE] 10:28:45 PM at [GEOGRAPHIC_DATA][PERSON_NAM…" at bounding box center [78, 184] width 89 height 58
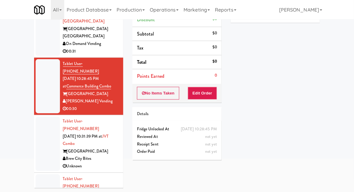
scroll to position [93, 0]
click at [38, 117] on div at bounding box center [48, 144] width 24 height 54
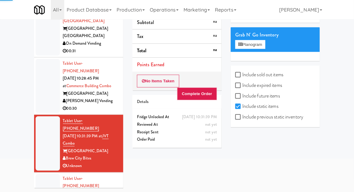
click at [41, 59] on div at bounding box center [48, 86] width 24 height 54
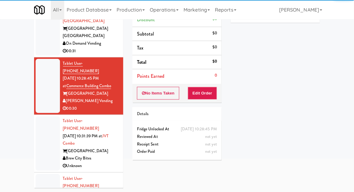
click at [40, 117] on div at bounding box center [48, 144] width 24 height 54
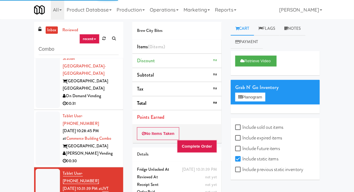
click at [44, 112] on div at bounding box center [48, 139] width 24 height 54
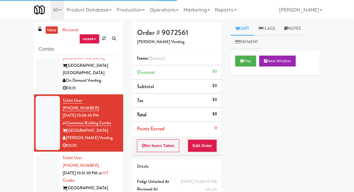
scroll to position [111, 0]
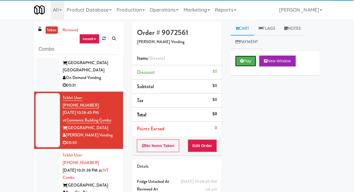
click at [240, 59] on icon at bounding box center [241, 61] width 3 height 4
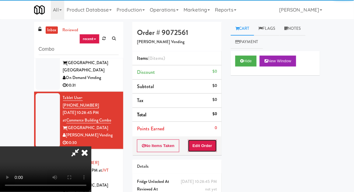
click at [200, 141] on button "Edit Order" at bounding box center [203, 146] width 30 height 13
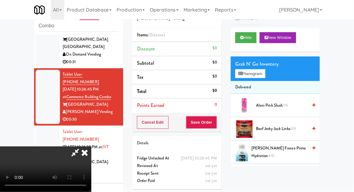
scroll to position [0, 0]
click at [258, 72] on button "Planogram" at bounding box center [250, 73] width 30 height 9
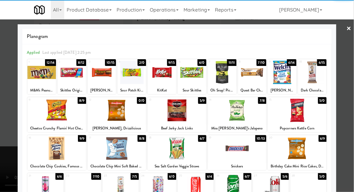
click at [156, 186] on div at bounding box center [158, 186] width 36 height 23
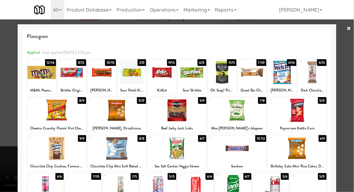
click at [351, 97] on div at bounding box center [177, 96] width 354 height 192
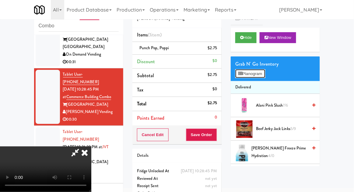
click at [264, 75] on button "Planogram" at bounding box center [250, 73] width 30 height 9
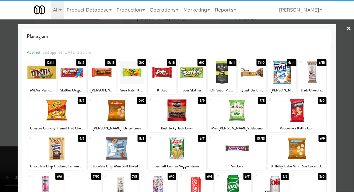
click at [194, 80] on div at bounding box center [192, 72] width 29 height 23
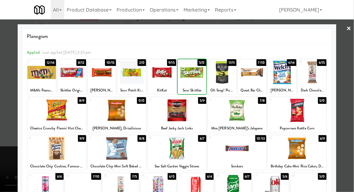
click at [354, 89] on div at bounding box center [177, 96] width 354 height 192
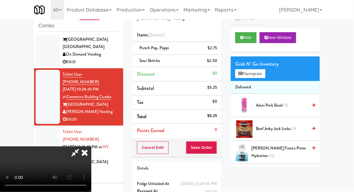
scroll to position [22, 0]
click at [265, 73] on button "Planogram" at bounding box center [250, 73] width 30 height 9
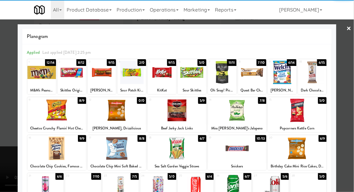
click at [102, 75] on div at bounding box center [102, 72] width 29 height 23
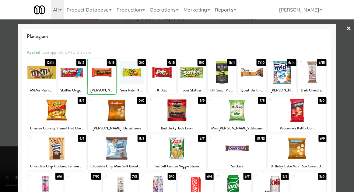
click at [352, 86] on div at bounding box center [177, 96] width 354 height 192
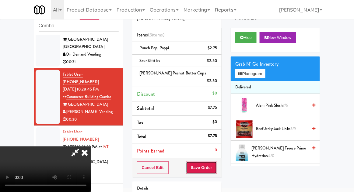
click at [216, 162] on button "Save Order" at bounding box center [201, 168] width 31 height 13
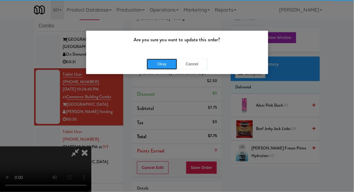
click at [161, 63] on button "Okay" at bounding box center [162, 64] width 30 height 11
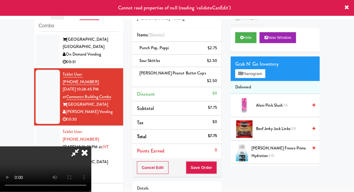
click at [82, 147] on icon at bounding box center [75, 153] width 14 height 12
click at [91, 147] on icon at bounding box center [84, 153] width 13 height 12
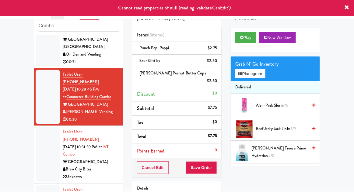
click at [37, 128] on div at bounding box center [48, 155] width 24 height 54
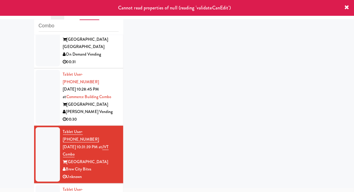
click at [44, 70] on div at bounding box center [48, 97] width 24 height 54
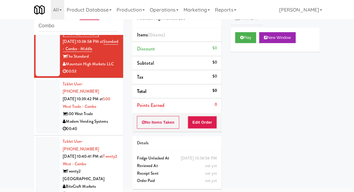
scroll to position [390, 0]
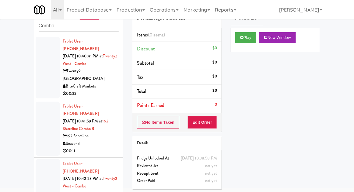
click at [242, 37] on icon at bounding box center [241, 38] width 3 height 4
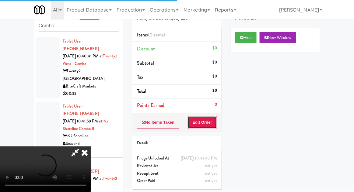
click at [210, 122] on button "Edit Order" at bounding box center [203, 122] width 30 height 13
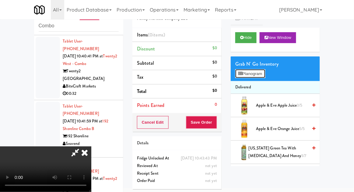
click at [263, 70] on button "Planogram" at bounding box center [250, 73] width 30 height 9
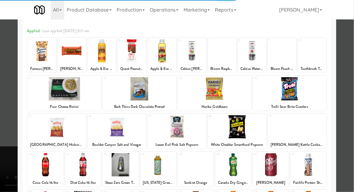
scroll to position [30, 0]
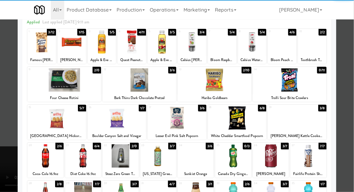
click at [84, 154] on div at bounding box center [83, 156] width 36 height 23
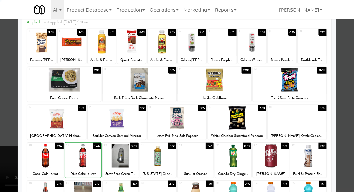
click at [352, 91] on div at bounding box center [177, 96] width 354 height 192
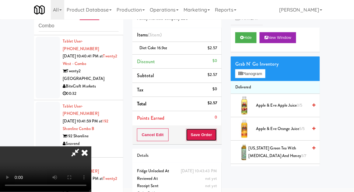
click at [217, 135] on button "Save Order" at bounding box center [201, 135] width 31 height 13
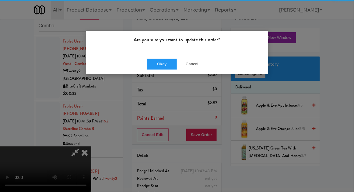
click at [160, 58] on div "Okay Cancel" at bounding box center [177, 64] width 182 height 20
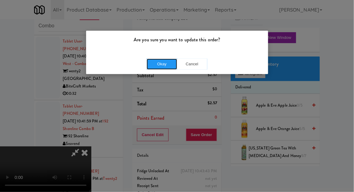
click at [154, 67] on button "Okay" at bounding box center [162, 64] width 30 height 11
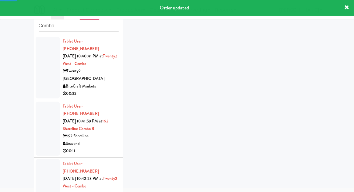
scroll to position [405, 0]
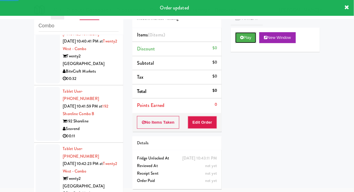
click at [245, 38] on button "Play" at bounding box center [245, 37] width 21 height 11
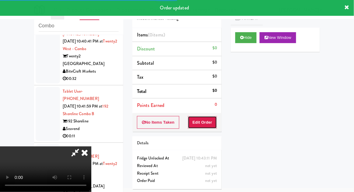
click at [211, 120] on button "Edit Order" at bounding box center [203, 122] width 30 height 13
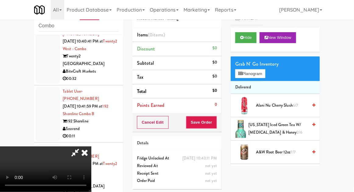
scroll to position [0, 0]
click at [265, 75] on button "Planogram" at bounding box center [250, 73] width 30 height 9
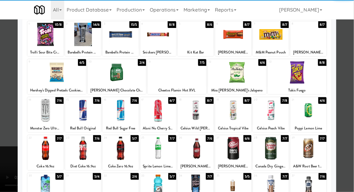
scroll to position [37, 0]
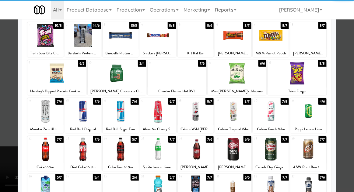
click at [83, 185] on div at bounding box center [83, 187] width 36 height 23
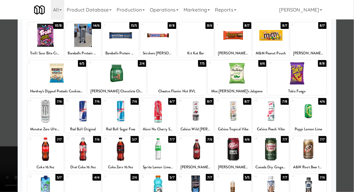
click at [353, 85] on div at bounding box center [177, 96] width 354 height 192
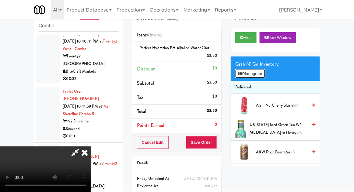
click at [265, 75] on button "Planogram" at bounding box center [250, 73] width 30 height 9
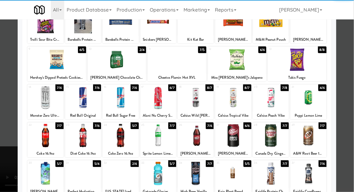
scroll to position [54, 0]
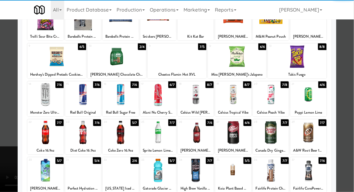
click at [79, 174] on div at bounding box center [83, 170] width 36 height 23
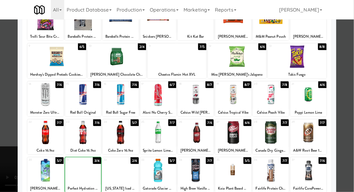
click at [354, 93] on div at bounding box center [177, 96] width 354 height 192
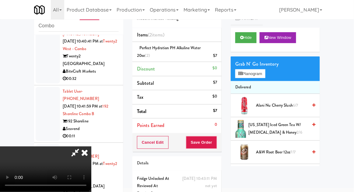
scroll to position [22, 0]
click at [216, 143] on button "Save Order" at bounding box center [201, 142] width 31 height 13
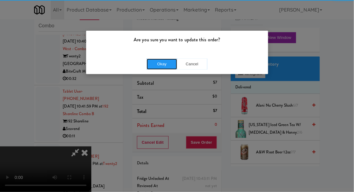
click at [159, 68] on button "Okay" at bounding box center [162, 64] width 30 height 11
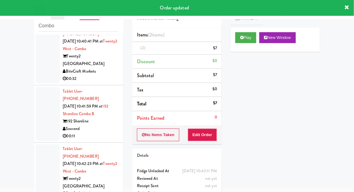
scroll to position [0, 0]
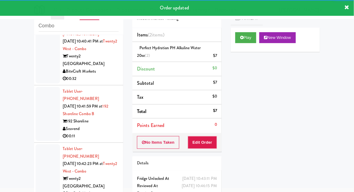
click at [42, 145] on div at bounding box center [48, 176] width 24 height 62
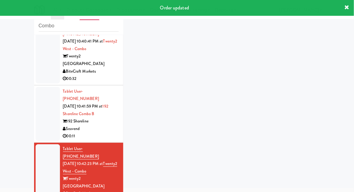
scroll to position [420, 0]
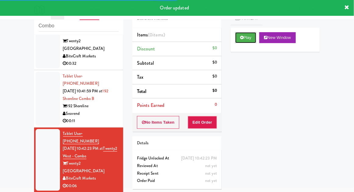
click at [242, 40] on button "Play" at bounding box center [245, 37] width 21 height 11
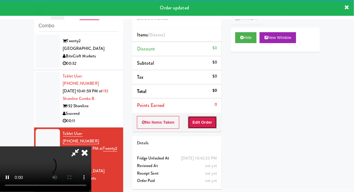
click at [212, 116] on button "Edit Order" at bounding box center [203, 122] width 30 height 13
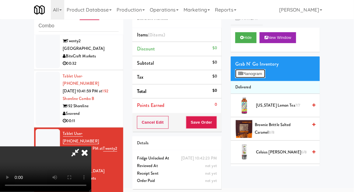
click at [265, 72] on button "Planogram" at bounding box center [250, 73] width 30 height 9
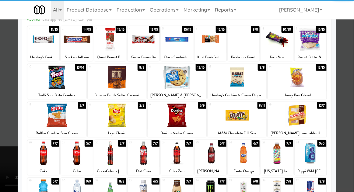
scroll to position [38, 0]
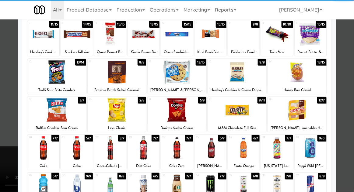
click at [84, 149] on div at bounding box center [77, 148] width 32 height 23
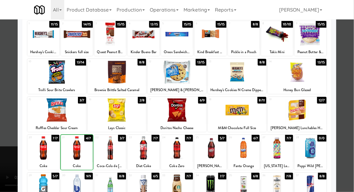
click at [353, 92] on div at bounding box center [177, 96] width 354 height 192
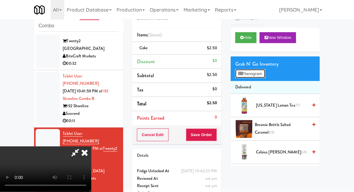
click at [265, 71] on button "Planogram" at bounding box center [250, 73] width 30 height 9
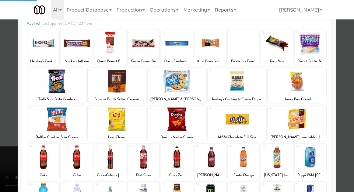
scroll to position [32, 0]
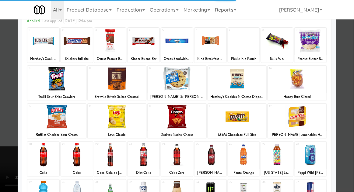
click at [83, 158] on div at bounding box center [77, 154] width 32 height 23
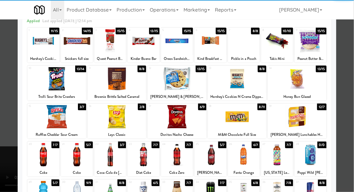
click at [79, 157] on div at bounding box center [77, 154] width 32 height 23
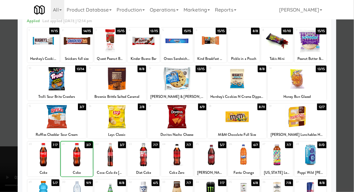
click at [353, 93] on div at bounding box center [177, 96] width 354 height 192
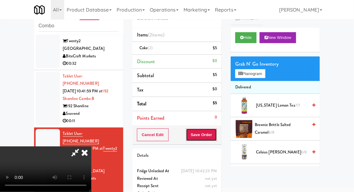
click at [215, 133] on button "Save Order" at bounding box center [201, 135] width 31 height 13
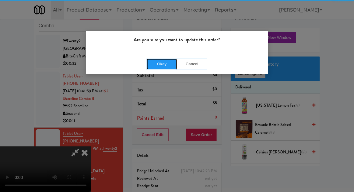
click at [170, 66] on button "Okay" at bounding box center [162, 64] width 30 height 11
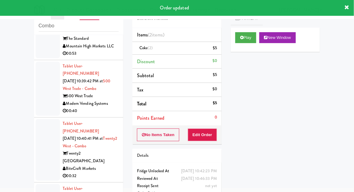
scroll to position [308, 0]
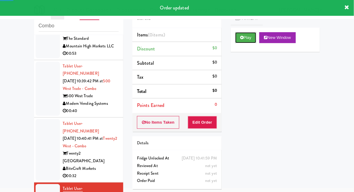
click at [241, 41] on button "Play" at bounding box center [245, 37] width 21 height 11
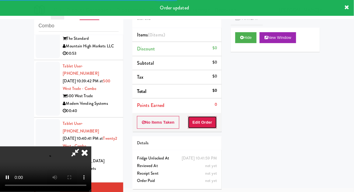
click at [210, 117] on button "Edit Order" at bounding box center [203, 122] width 30 height 13
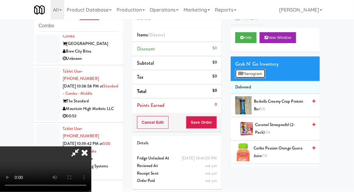
click at [265, 76] on button "Planogram" at bounding box center [250, 73] width 30 height 9
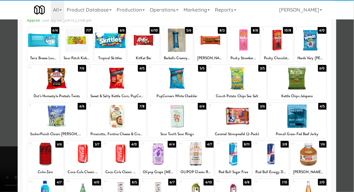
scroll to position [32, 0]
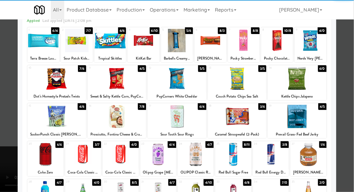
click at [121, 157] on div at bounding box center [121, 154] width 36 height 23
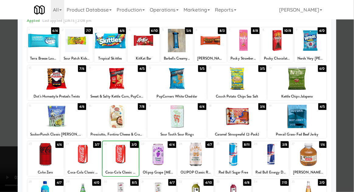
click at [352, 96] on div at bounding box center [177, 96] width 354 height 192
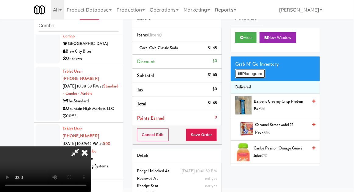
click at [265, 74] on button "Planogram" at bounding box center [250, 73] width 30 height 9
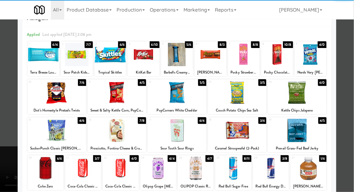
scroll to position [30, 0]
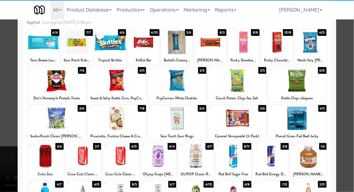
click at [118, 161] on div at bounding box center [121, 156] width 36 height 23
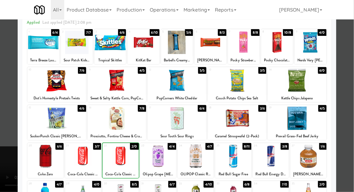
click at [352, 94] on div at bounding box center [177, 96] width 354 height 192
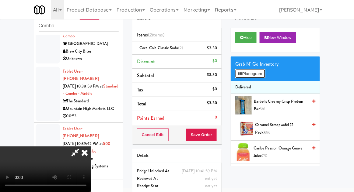
click at [265, 74] on button "Planogram" at bounding box center [250, 73] width 30 height 9
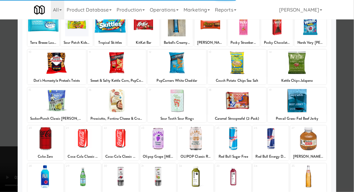
scroll to position [51, 0]
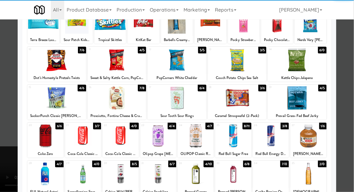
click at [120, 140] on div at bounding box center [121, 136] width 36 height 23
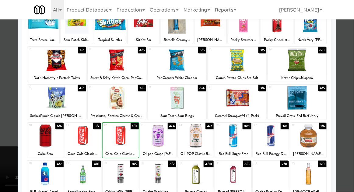
click at [351, 95] on div at bounding box center [177, 96] width 354 height 192
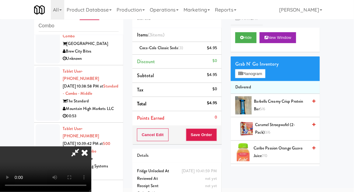
scroll to position [22, 0]
click at [216, 138] on button "Save Order" at bounding box center [201, 135] width 31 height 13
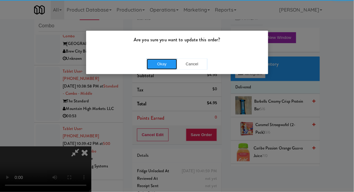
click at [156, 66] on button "Okay" at bounding box center [162, 64] width 30 height 11
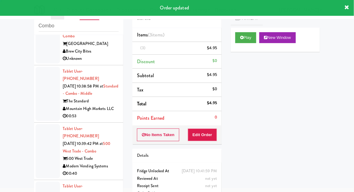
scroll to position [0, 0]
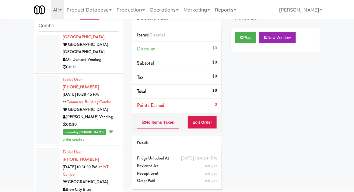
scroll to position [105, 0]
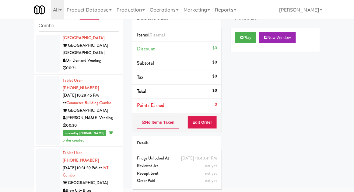
click at [44, 149] on div at bounding box center [48, 176] width 24 height 54
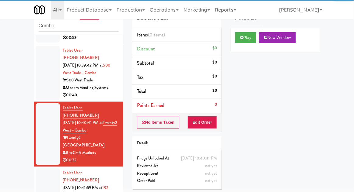
scroll to position [328, 0]
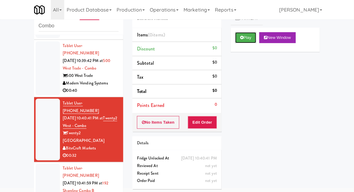
click at [244, 41] on button "Play" at bounding box center [245, 37] width 21 height 11
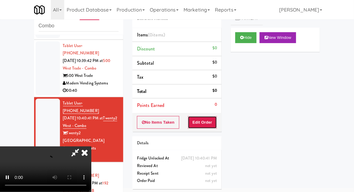
click at [212, 126] on button "Edit Order" at bounding box center [203, 122] width 30 height 13
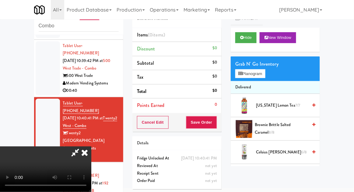
click at [266, 84] on li "Delivered" at bounding box center [275, 87] width 89 height 13
click at [265, 75] on button "Planogram" at bounding box center [250, 73] width 30 height 9
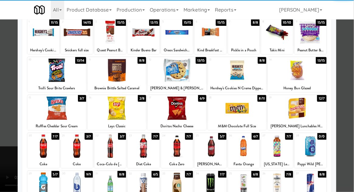
scroll to position [40, 0]
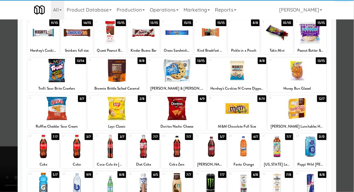
click at [38, 185] on div at bounding box center [43, 184] width 32 height 23
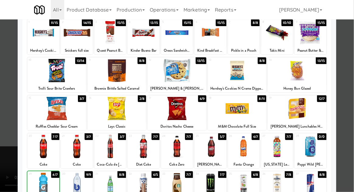
click at [354, 85] on div at bounding box center [177, 96] width 354 height 192
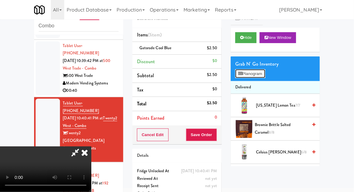
click at [263, 72] on button "Planogram" at bounding box center [250, 73] width 30 height 9
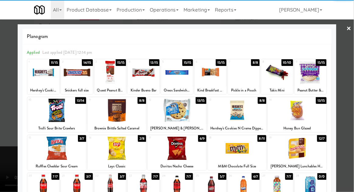
click at [315, 108] on div at bounding box center [297, 110] width 59 height 23
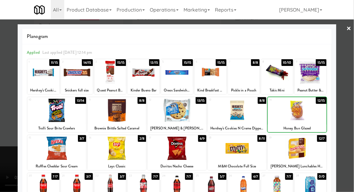
click at [351, 97] on div at bounding box center [177, 96] width 354 height 192
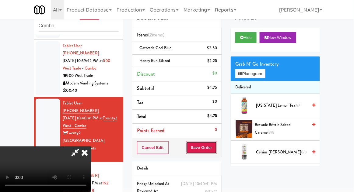
click at [215, 150] on button "Save Order" at bounding box center [201, 148] width 31 height 13
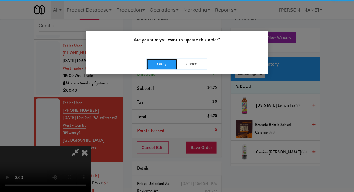
click at [160, 68] on button "Okay" at bounding box center [162, 64] width 30 height 11
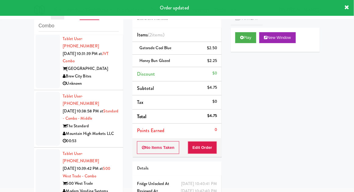
click at [41, 150] on div at bounding box center [48, 177] width 24 height 54
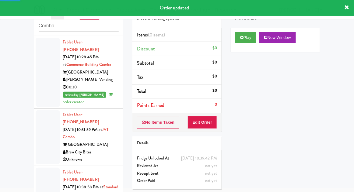
click at [46, 168] on div at bounding box center [48, 195] width 24 height 54
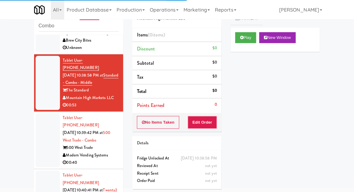
click at [39, 114] on div at bounding box center [48, 141] width 24 height 54
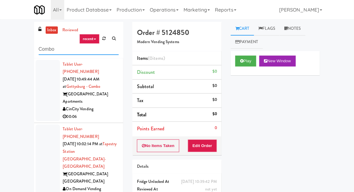
click at [52, 49] on input "Combo" at bounding box center [79, 49] width 80 height 11
click at [54, 46] on input "Combo" at bounding box center [79, 49] width 80 height 11
click at [48, 52] on input "Combo" at bounding box center [79, 49] width 80 height 11
click at [47, 51] on input "Combo" at bounding box center [79, 49] width 80 height 11
type input "Pantry"
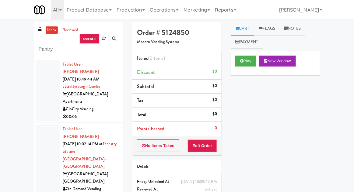
click at [9, 46] on div "inbox reviewed recent all unclear take inventory issue suspicious failed recent…" at bounding box center [177, 134] width 354 height 224
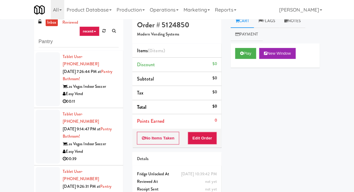
scroll to position [23, 0]
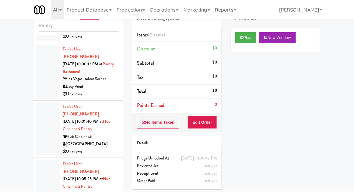
click at [44, 160] on div at bounding box center [48, 187] width 24 height 54
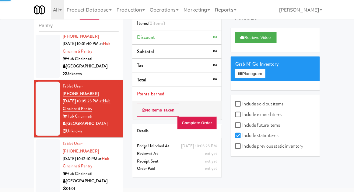
scroll to position [243, 0]
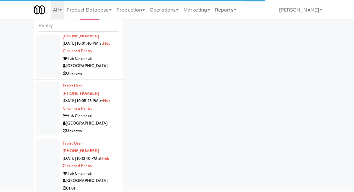
click at [40, 139] on div at bounding box center [48, 166] width 24 height 54
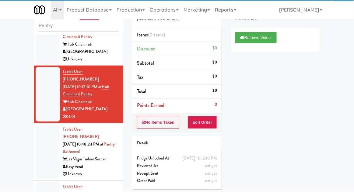
scroll to position [316, 0]
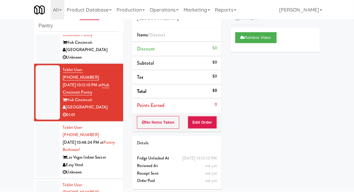
click at [36, 123] on div at bounding box center [48, 150] width 24 height 54
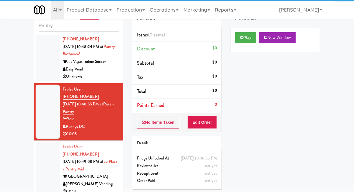
scroll to position [418, 0]
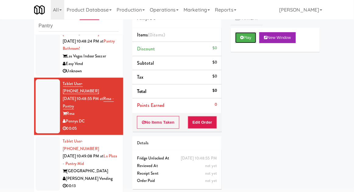
click at [239, 37] on button "Play" at bounding box center [245, 37] width 21 height 11
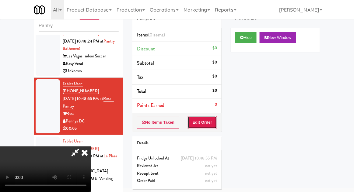
click at [204, 126] on button "Edit Order" at bounding box center [203, 122] width 30 height 13
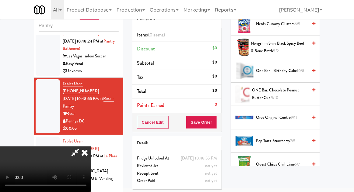
scroll to position [485, 0]
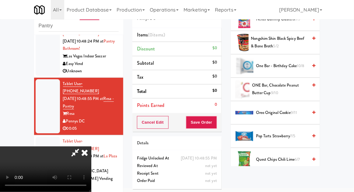
click at [287, 88] on span "ONE Bar, Chocolate Peanut Butter Cup 9/10" at bounding box center [280, 89] width 56 height 15
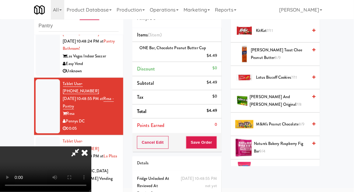
scroll to position [332, 0]
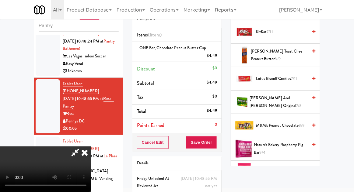
click at [291, 79] on span "Lotus Biscoff Cookies 7/11" at bounding box center [282, 79] width 52 height 8
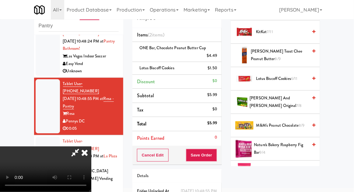
scroll to position [22, 0]
click at [215, 154] on button "Save Order" at bounding box center [201, 155] width 31 height 13
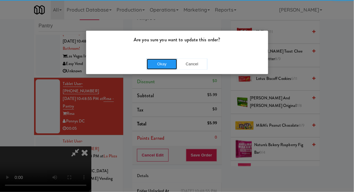
click at [166, 63] on button "Okay" at bounding box center [162, 64] width 30 height 11
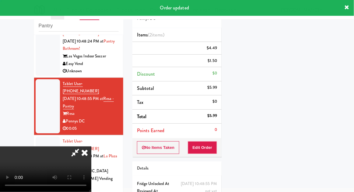
scroll to position [0, 0]
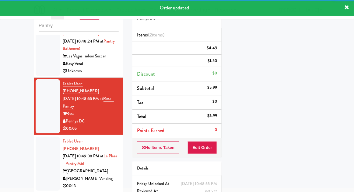
click at [38, 137] on div at bounding box center [48, 164] width 24 height 54
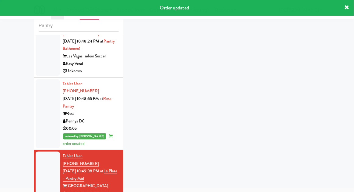
scroll to position [433, 0]
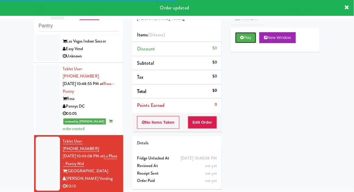
click at [235, 39] on button "Play" at bounding box center [245, 37] width 21 height 11
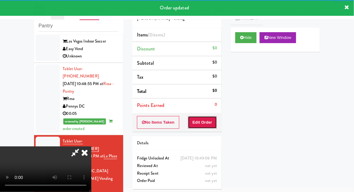
click at [204, 121] on button "Edit Order" at bounding box center [203, 122] width 30 height 13
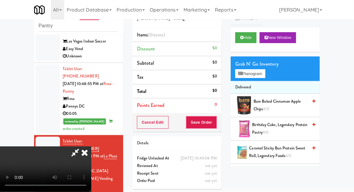
scroll to position [22, 0]
click at [271, 70] on div "Grab N' Go Inventory Planogram" at bounding box center [275, 69] width 89 height 25
click at [258, 78] on button "Planogram" at bounding box center [250, 73] width 30 height 9
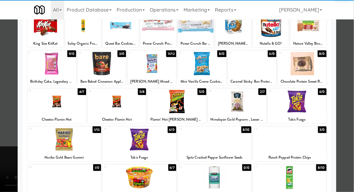
scroll to position [54, 0]
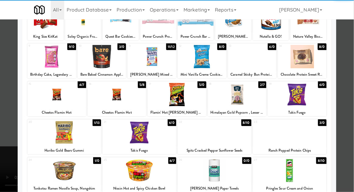
click at [308, 133] on div at bounding box center [290, 132] width 74 height 23
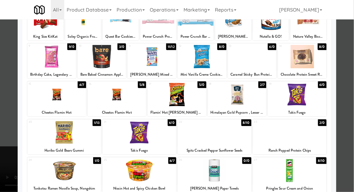
click at [352, 125] on div at bounding box center [177, 96] width 354 height 192
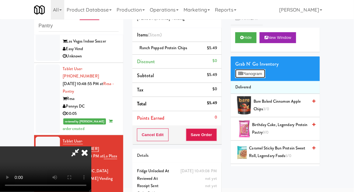
click at [262, 69] on button "Planogram" at bounding box center [250, 73] width 30 height 9
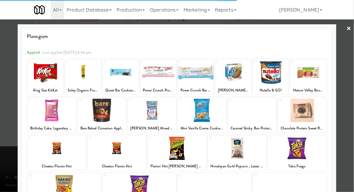
click at [236, 149] on div at bounding box center [237, 148] width 59 height 23
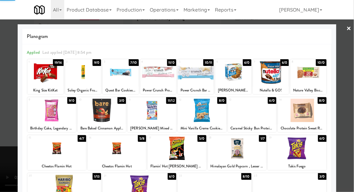
click at [354, 105] on div at bounding box center [177, 96] width 354 height 192
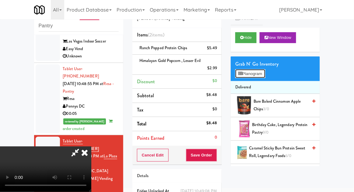
click at [263, 74] on button "Planogram" at bounding box center [250, 73] width 30 height 9
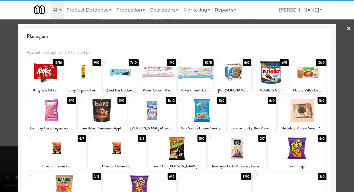
click at [236, 146] on div at bounding box center [237, 148] width 59 height 23
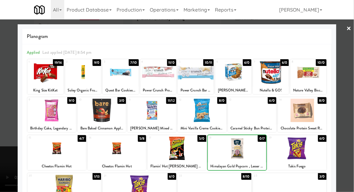
click at [354, 103] on div at bounding box center [177, 96] width 354 height 192
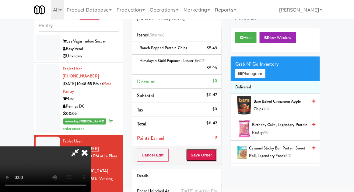
click at [216, 160] on button "Save Order" at bounding box center [201, 155] width 31 height 13
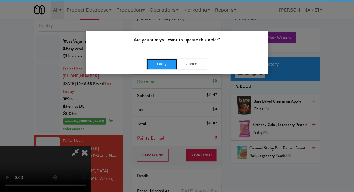
click at [161, 66] on button "Okay" at bounding box center [162, 64] width 30 height 11
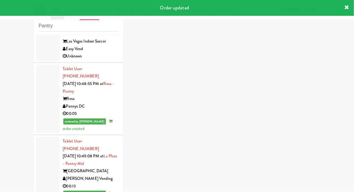
scroll to position [448, 0]
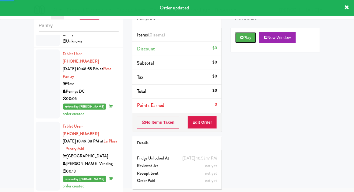
click at [238, 40] on button "Play" at bounding box center [245, 37] width 21 height 11
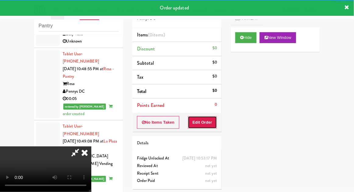
click at [201, 117] on button "Edit Order" at bounding box center [203, 122] width 30 height 13
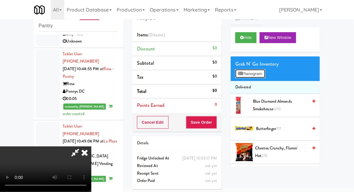
click at [253, 71] on button "Planogram" at bounding box center [250, 73] width 30 height 9
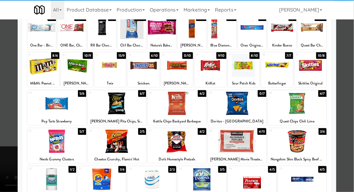
scroll to position [43, 0]
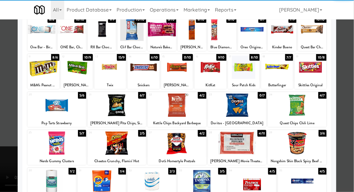
click at [61, 143] on div at bounding box center [56, 143] width 59 height 23
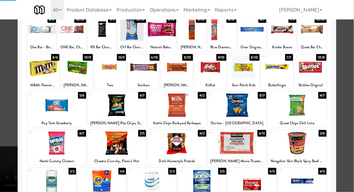
click at [352, 97] on div at bounding box center [177, 96] width 354 height 192
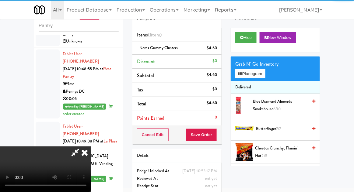
scroll to position [22, 0]
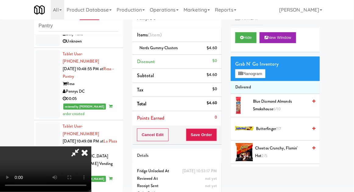
click at [258, 84] on li "Delivered" at bounding box center [275, 87] width 89 height 13
click at [261, 77] on button "Planogram" at bounding box center [250, 73] width 30 height 9
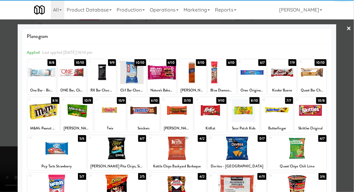
click at [43, 113] on div at bounding box center [43, 110] width 32 height 23
click at [353, 101] on div at bounding box center [177, 96] width 354 height 192
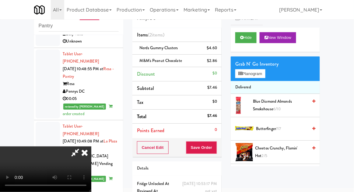
click at [261, 81] on li "Delivered" at bounding box center [275, 87] width 89 height 13
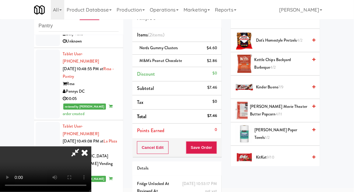
scroll to position [182, 0]
click at [294, 65] on span "Kettle Chips Backyard Barbeque 4/2" at bounding box center [281, 63] width 53 height 15
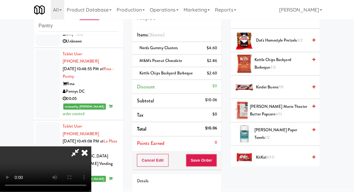
click at [293, 59] on span "Kettle Chips Backyard Barbeque 3/2" at bounding box center [281, 63] width 53 height 15
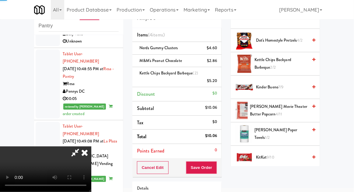
click at [289, 57] on span "Kettle Chips Backyard Barbeque 2/2" at bounding box center [281, 63] width 53 height 15
click at [216, 162] on button "Save Order" at bounding box center [201, 168] width 31 height 13
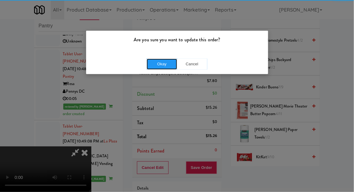
click at [152, 68] on button "Okay" at bounding box center [162, 64] width 30 height 11
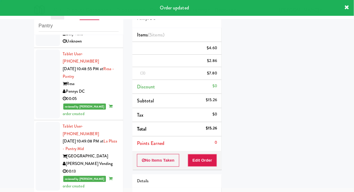
scroll to position [0, 0]
